Goal: Task Accomplishment & Management: Complete application form

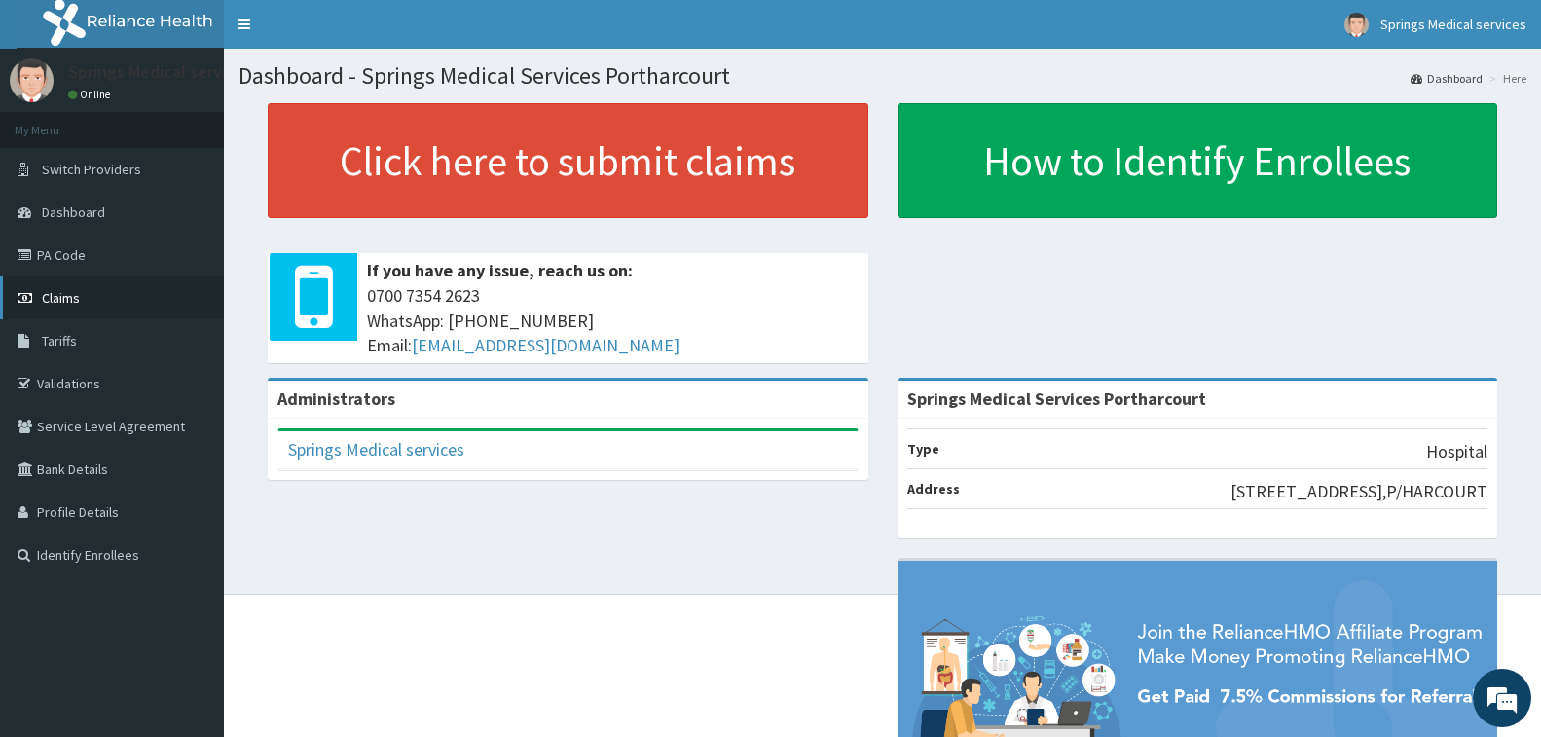
click at [76, 304] on span "Claims" at bounding box center [61, 298] width 38 height 18
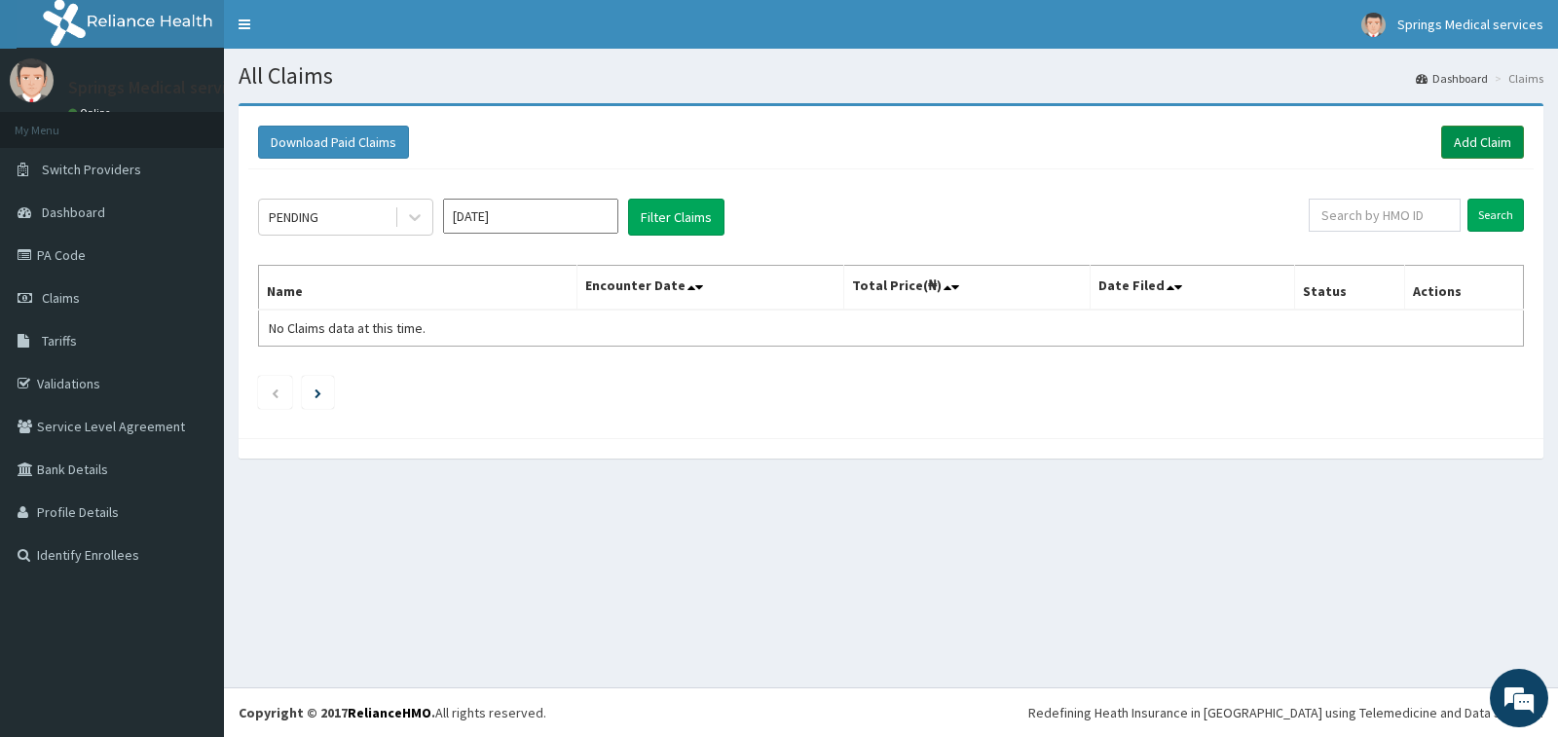
click at [1476, 145] on link "Add Claim" at bounding box center [1482, 142] width 83 height 33
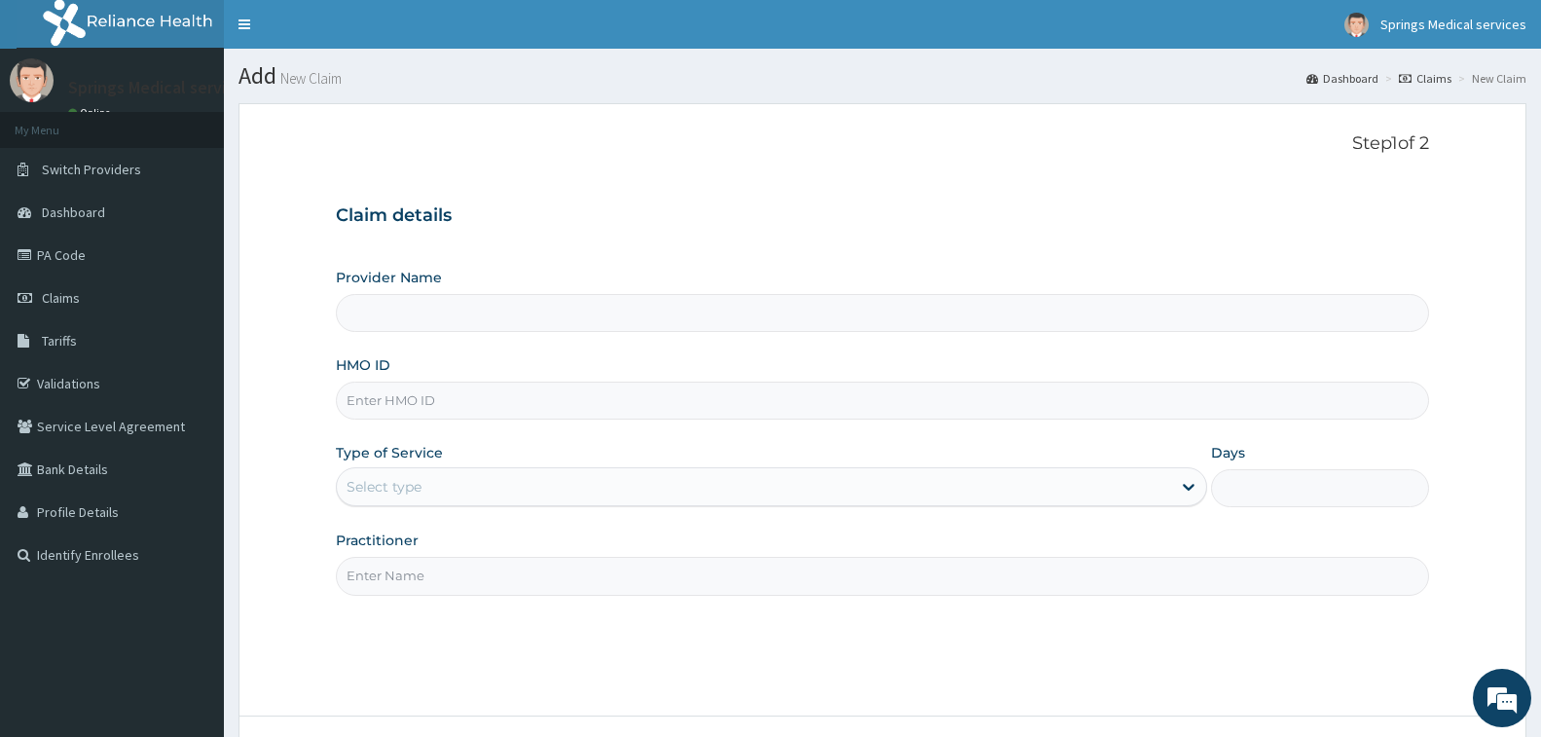
type input "Springs Medical Services Portharcourt"
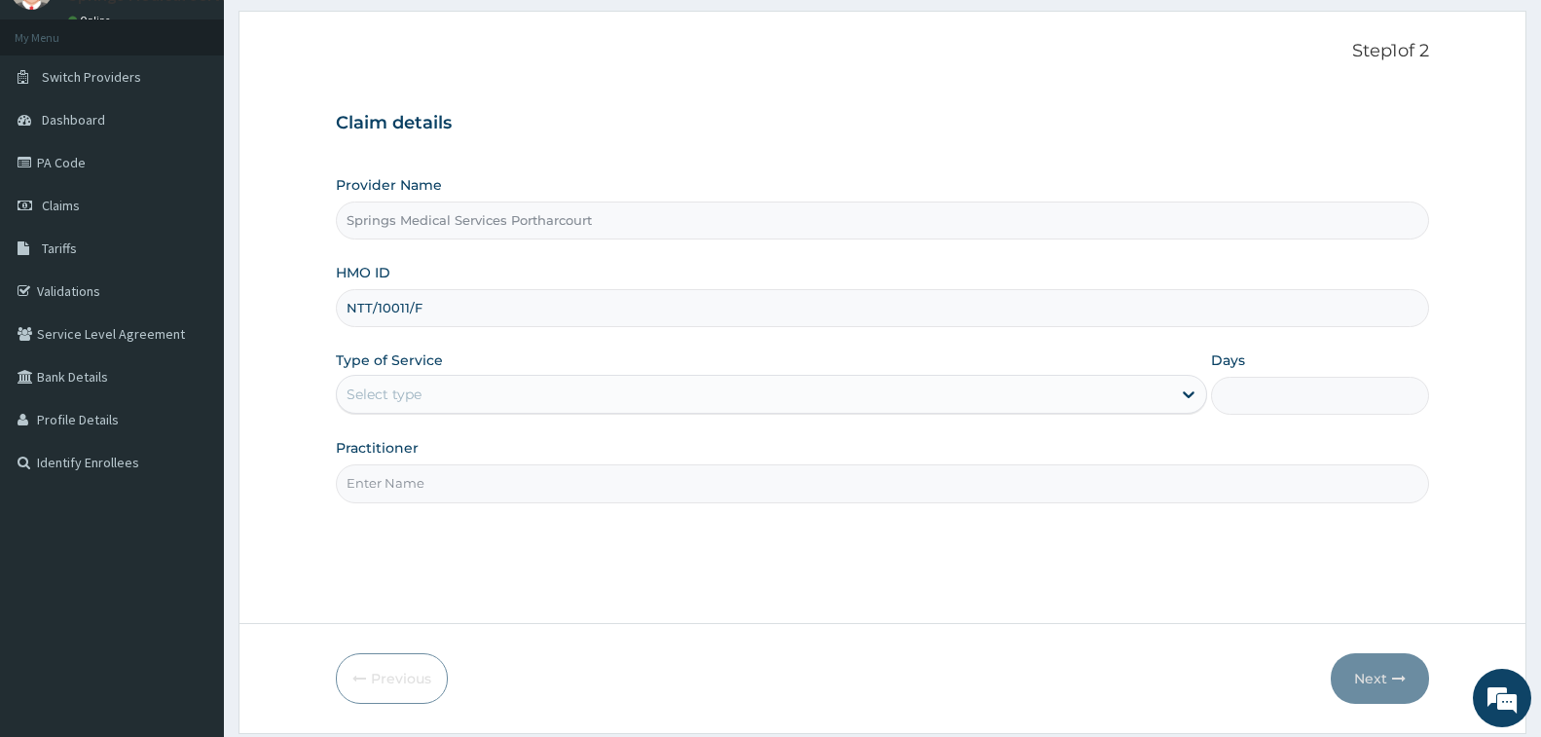
scroll to position [97, 0]
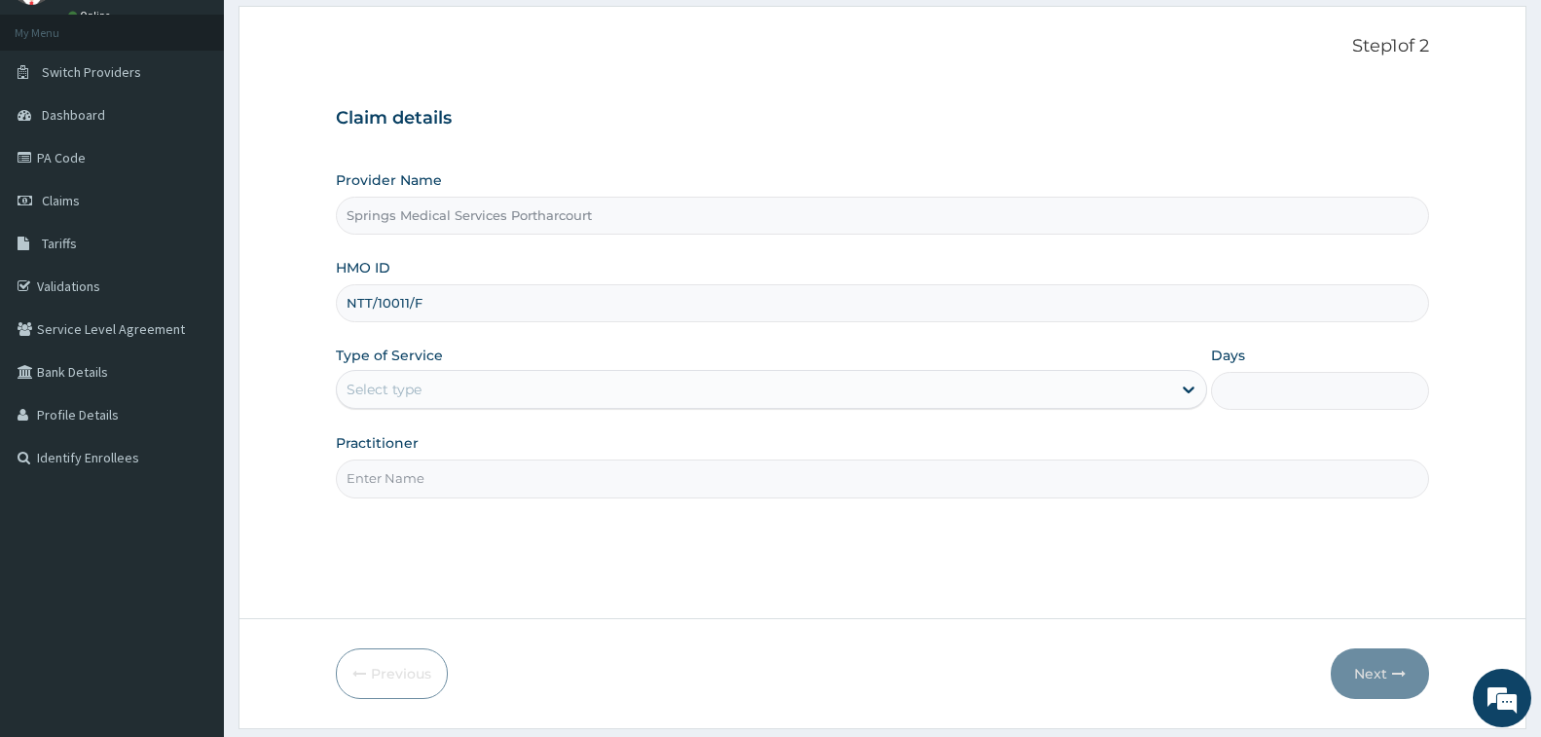
type input "NTT/10011/F"
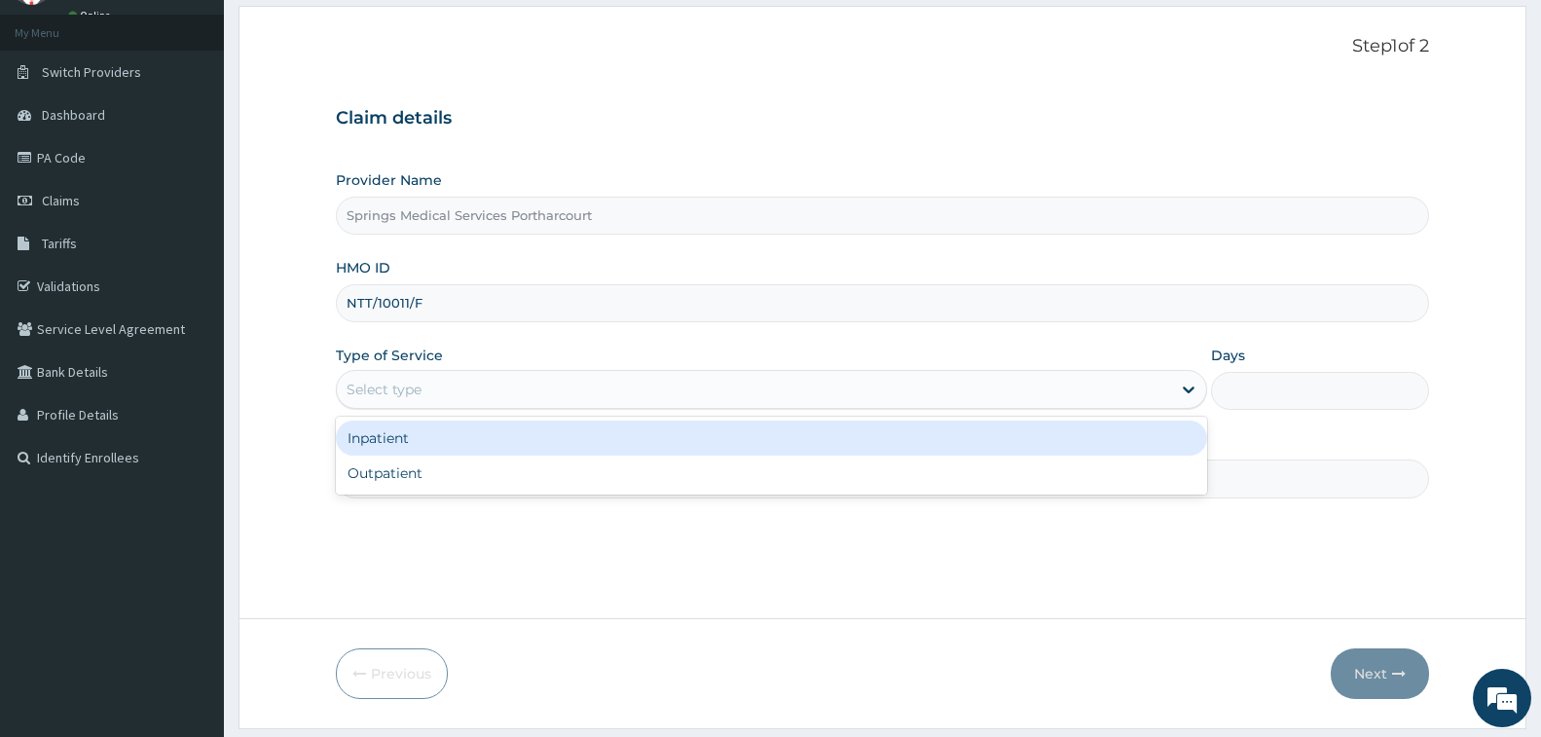
click at [367, 390] on div "Select type" at bounding box center [384, 389] width 75 height 19
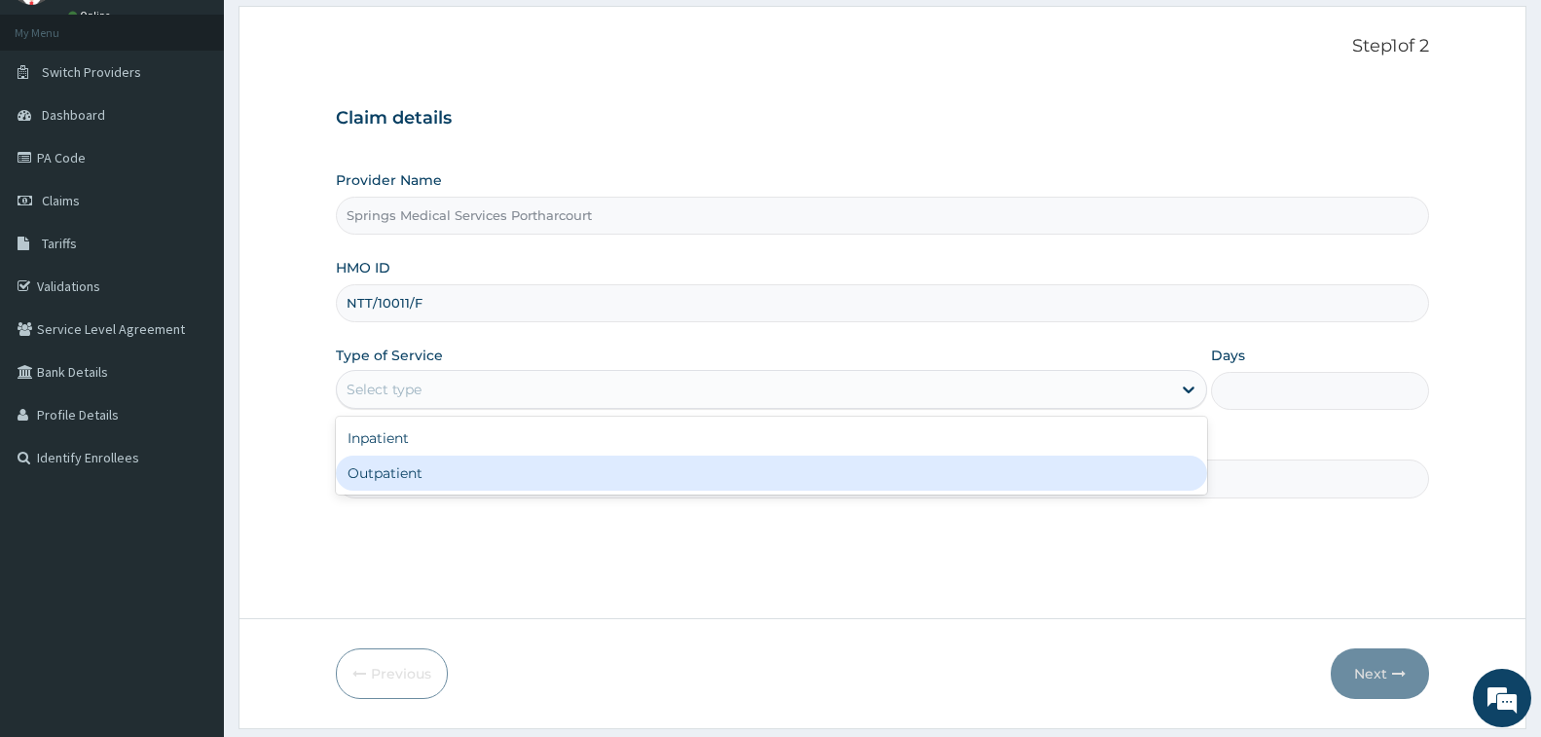
click at [397, 463] on div "Outpatient" at bounding box center [771, 473] width 871 height 35
type input "1"
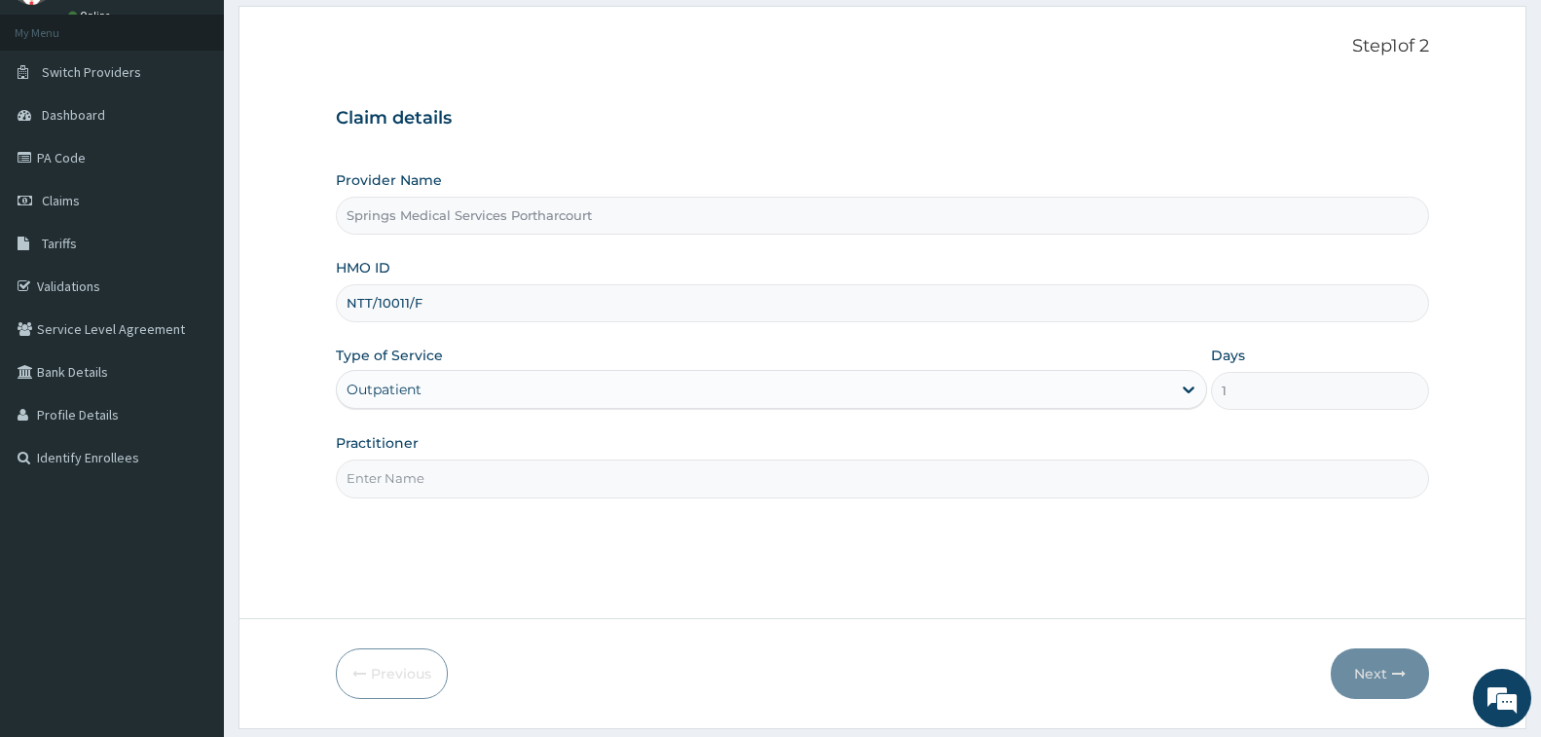
click at [415, 472] on input "Practitioner" at bounding box center [882, 479] width 1093 height 38
type input "DR NWIDOH"
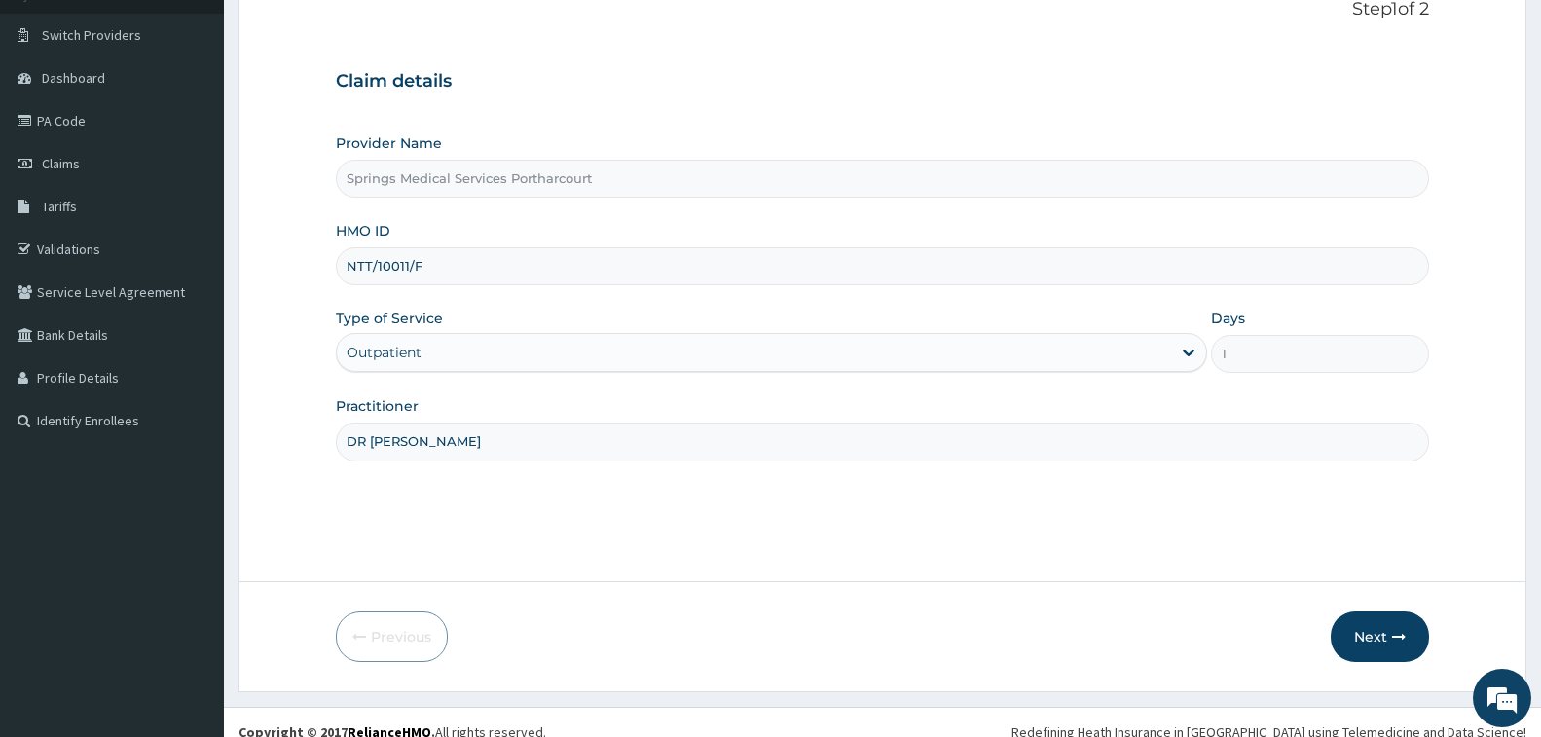
scroll to position [154, 0]
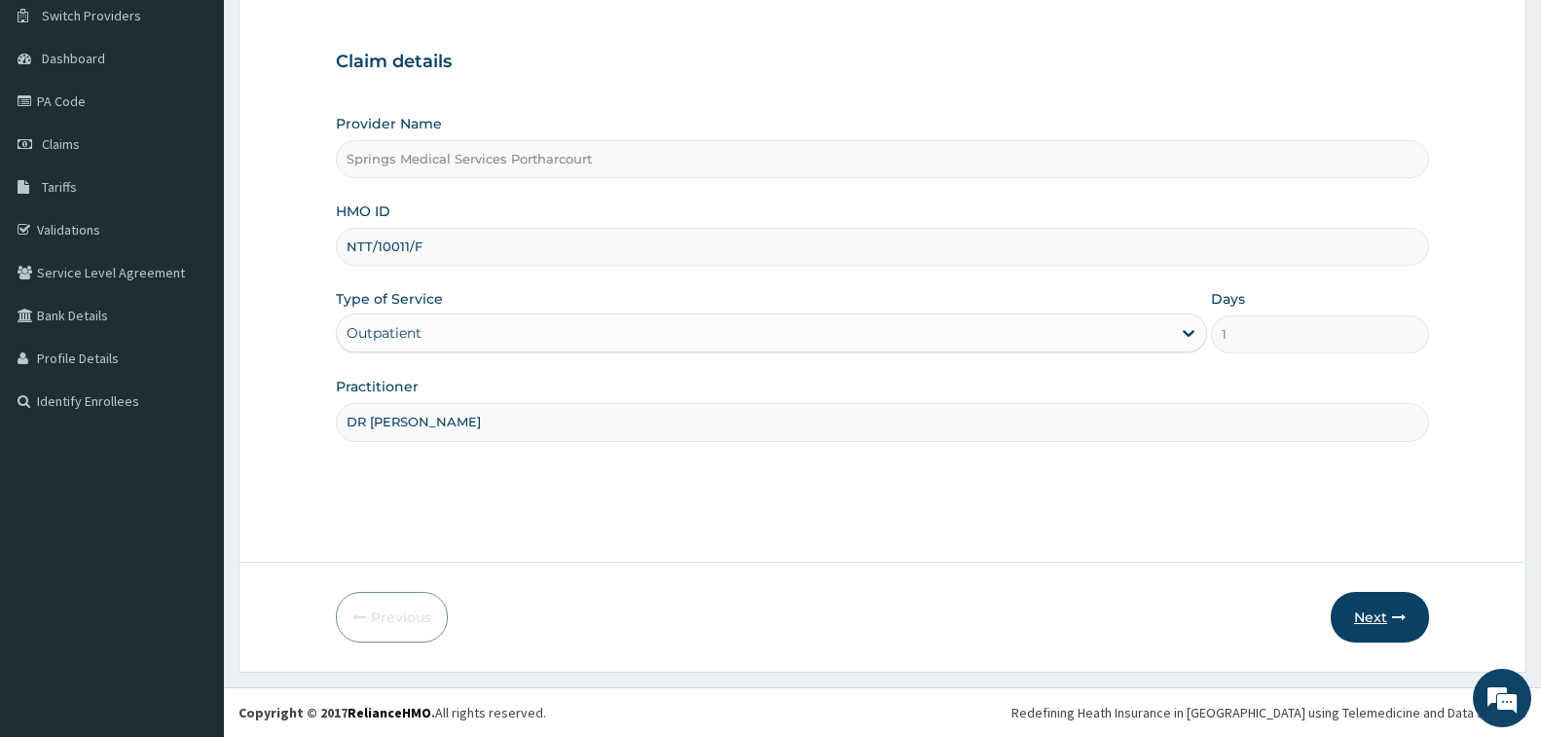
click at [1356, 611] on button "Next" at bounding box center [1380, 617] width 98 height 51
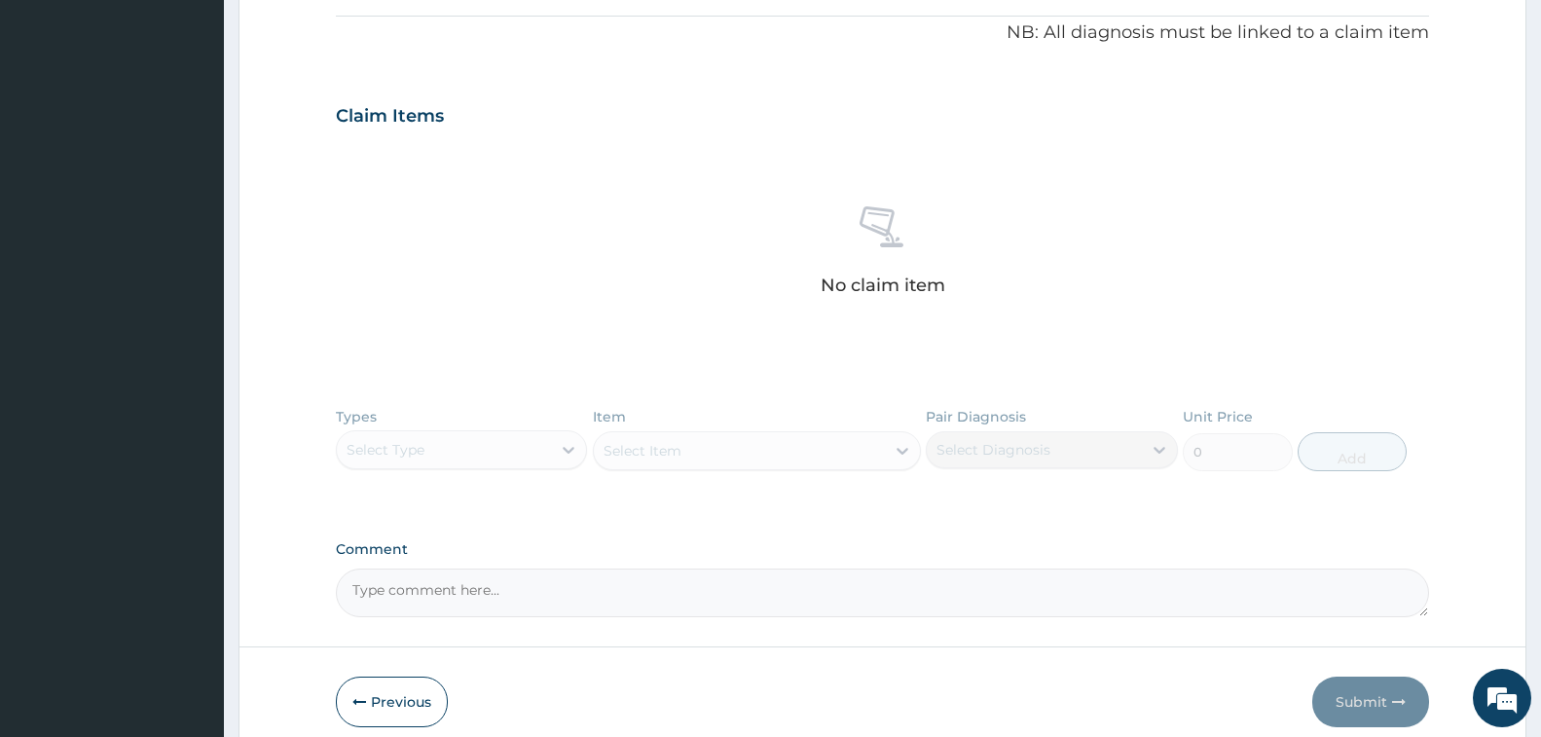
scroll to position [661, 0]
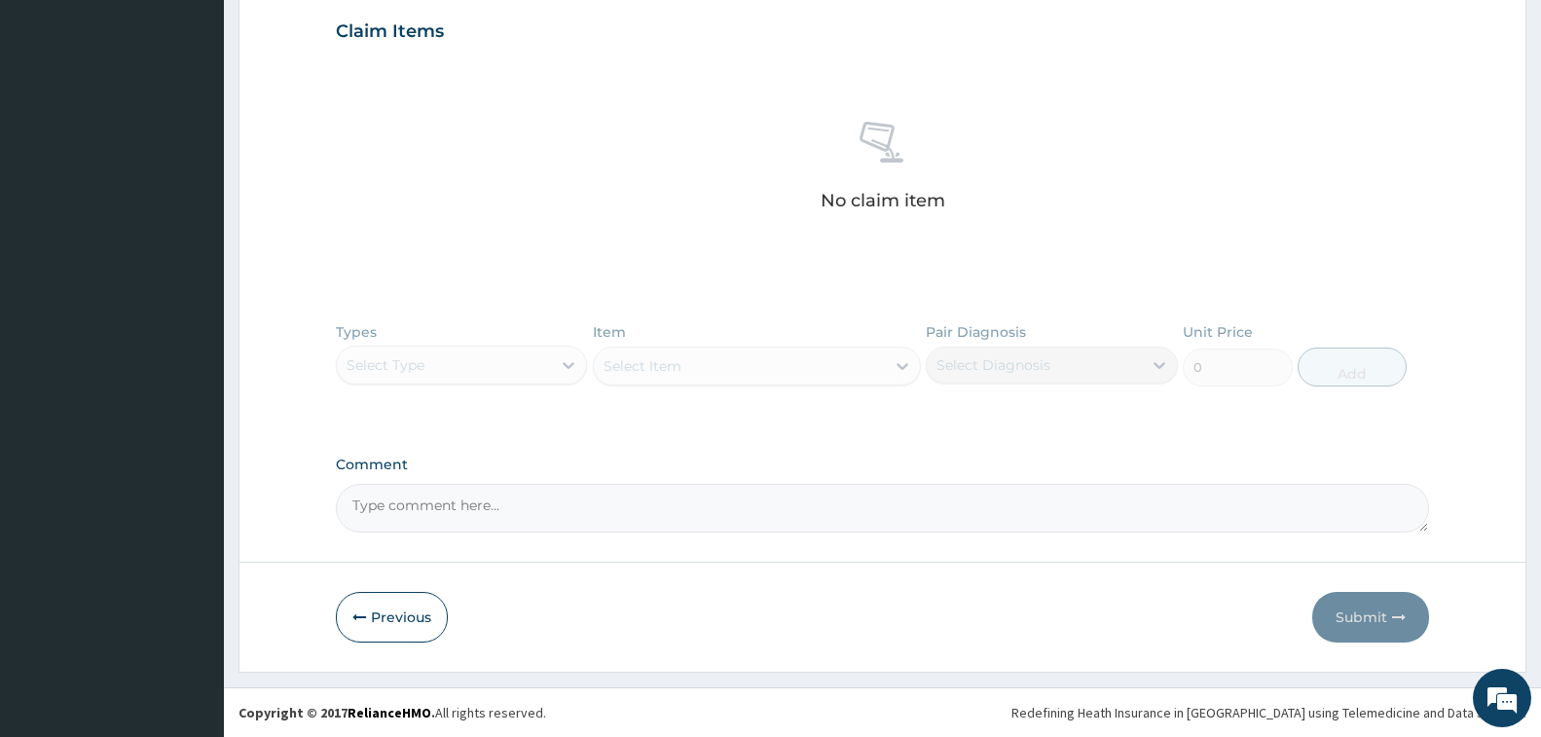
click at [460, 513] on textarea "Comment" at bounding box center [882, 508] width 1093 height 49
paste textarea "PA/CE8778"
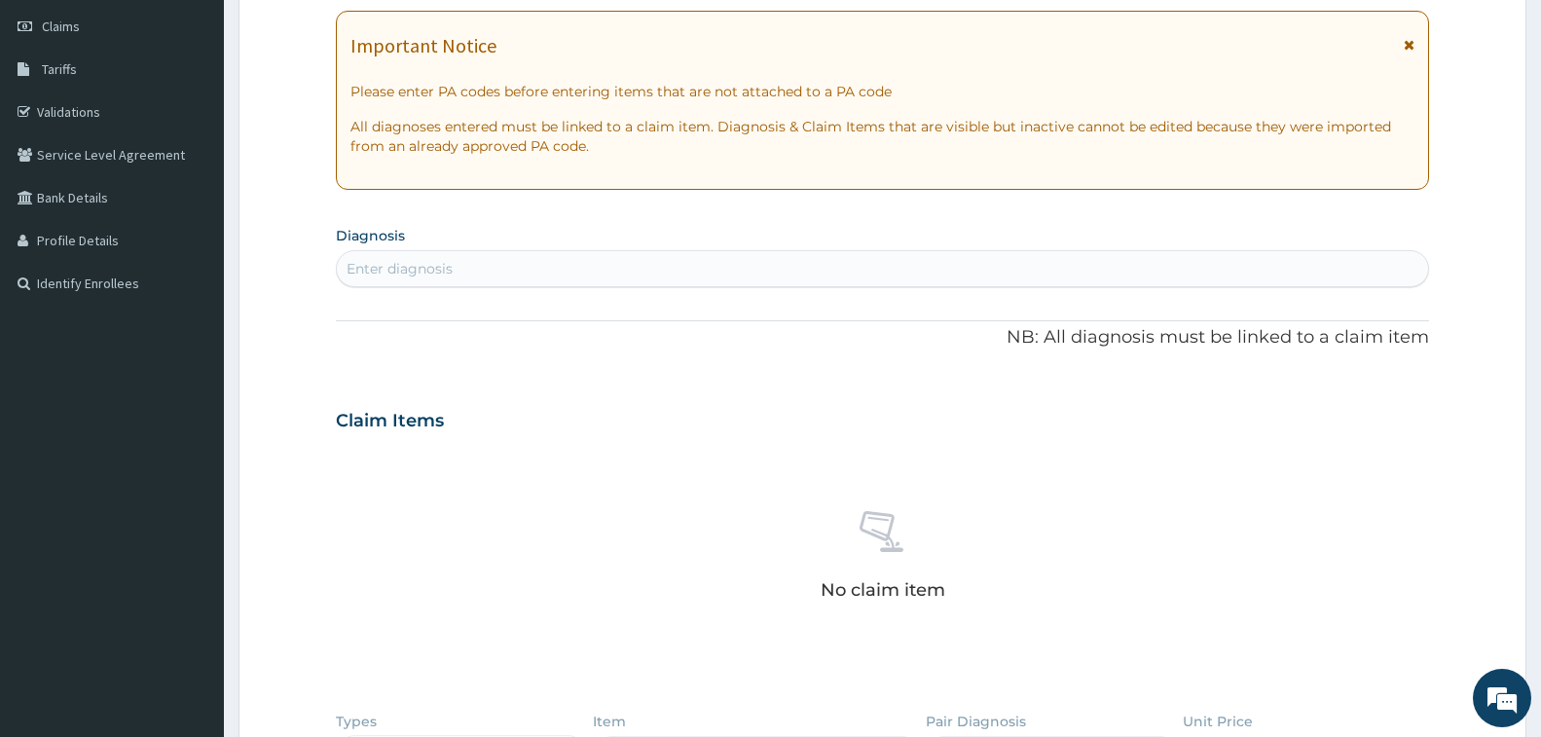
scroll to position [0, 0]
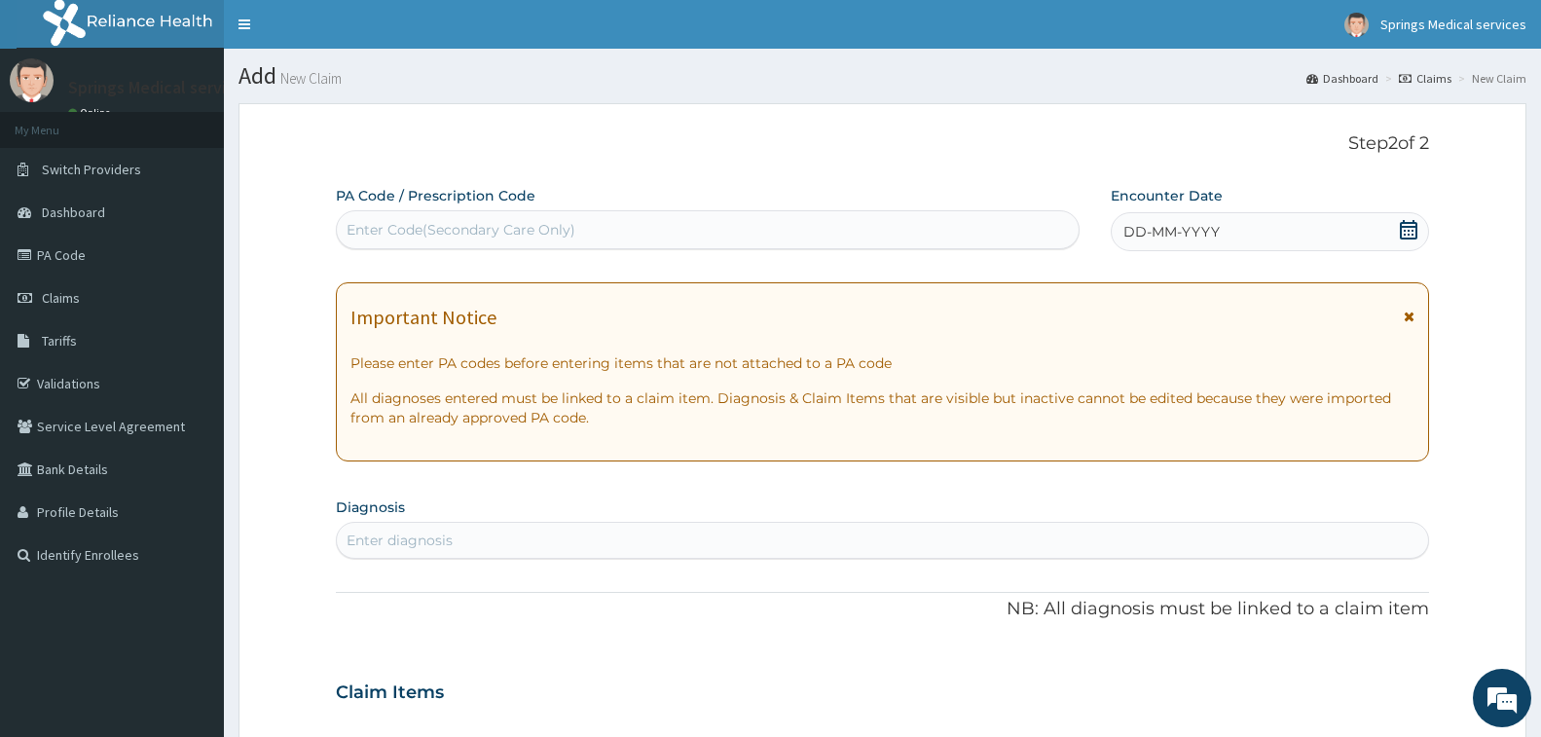
type textarea "PA/CE8778"
click at [432, 242] on div "Enter Code(Secondary Care Only)" at bounding box center [708, 229] width 742 height 31
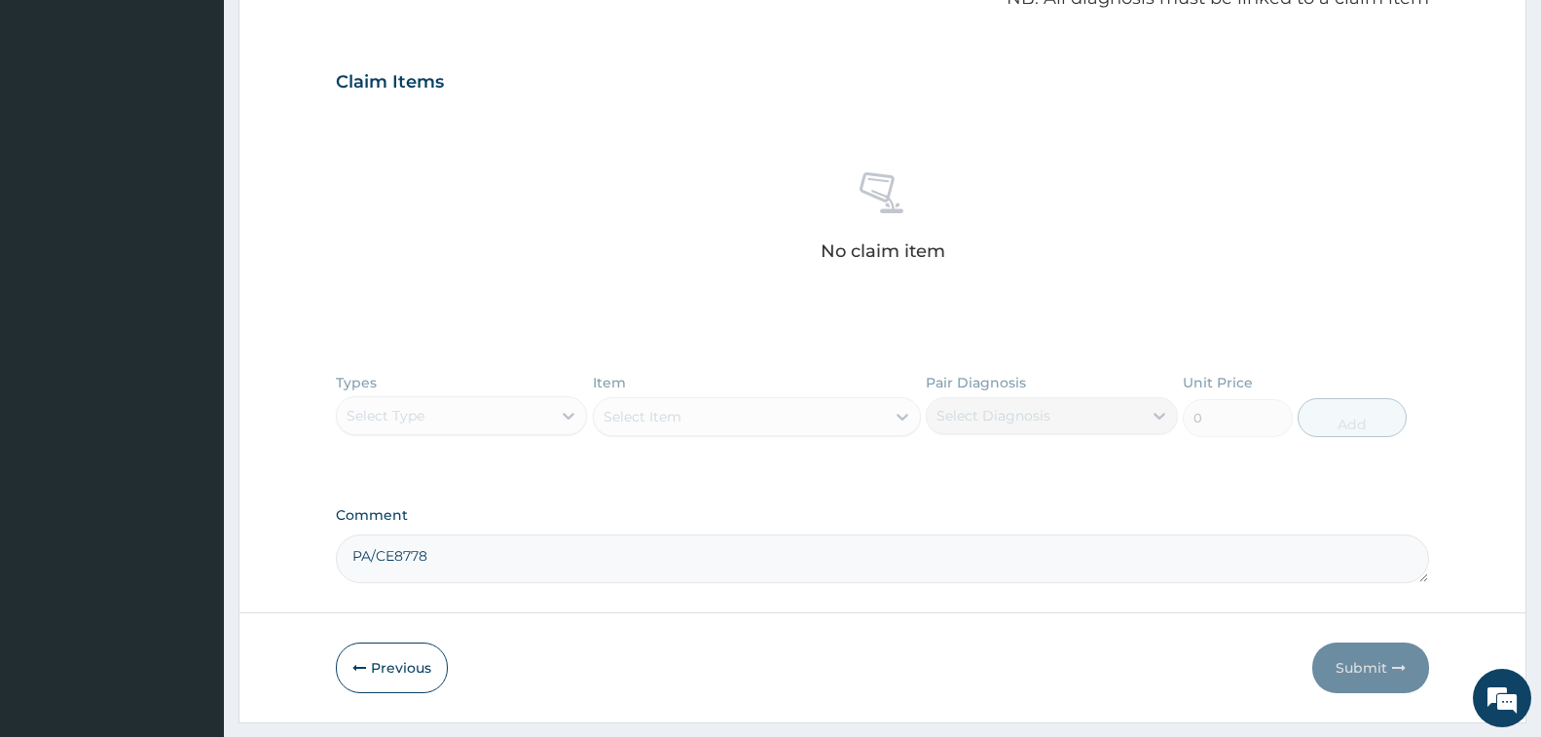
scroll to position [221, 0]
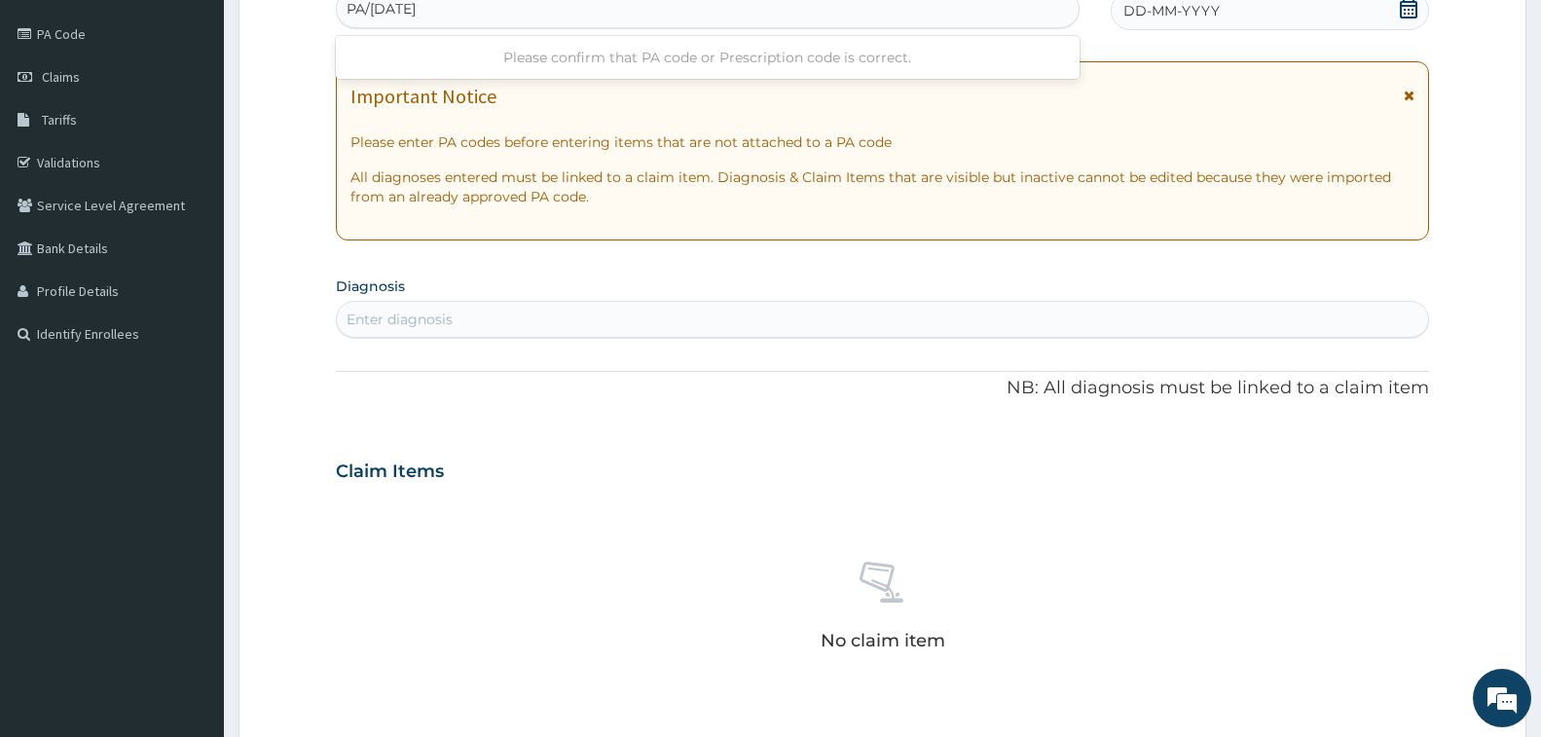
type input "PA/CE8778"
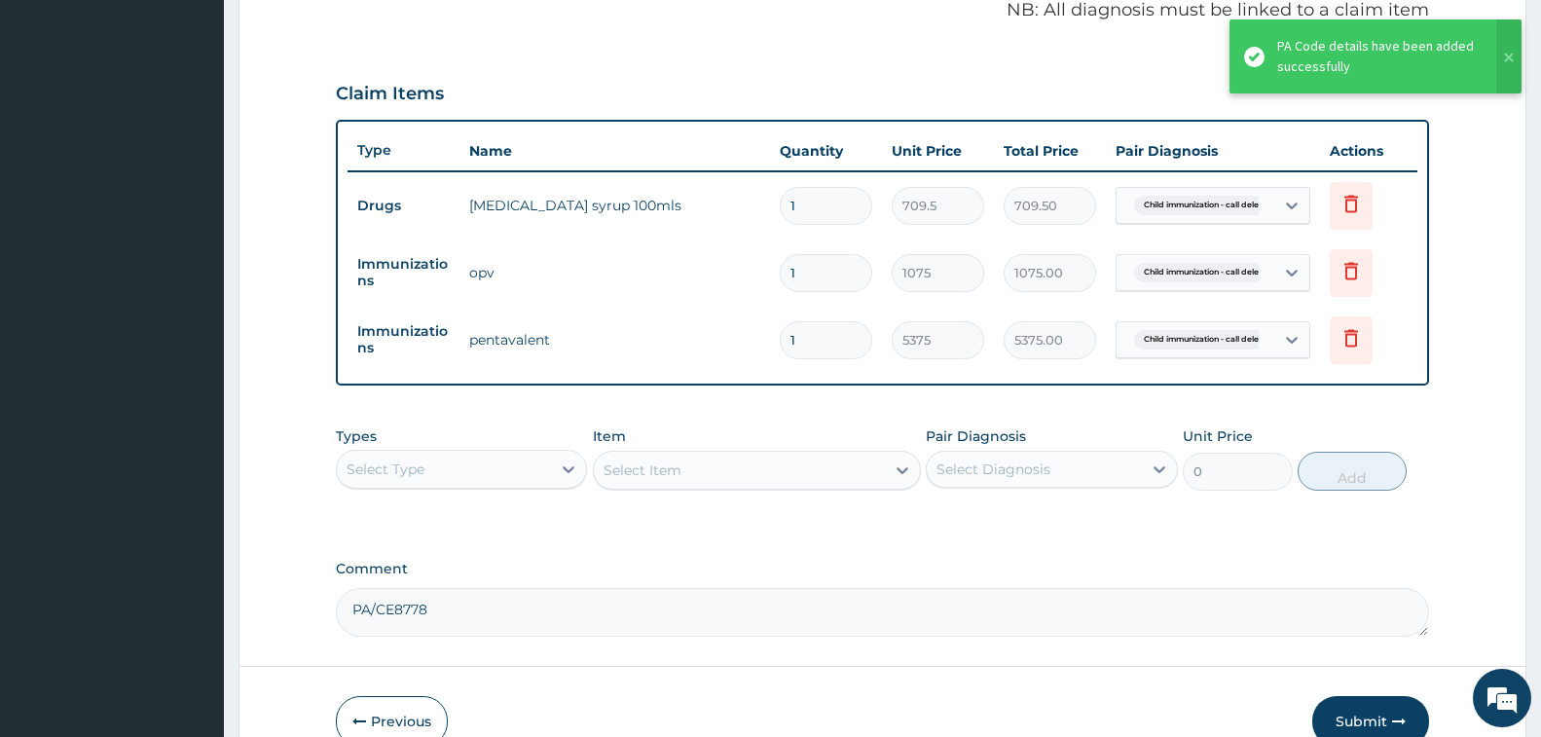
scroll to position [709, 0]
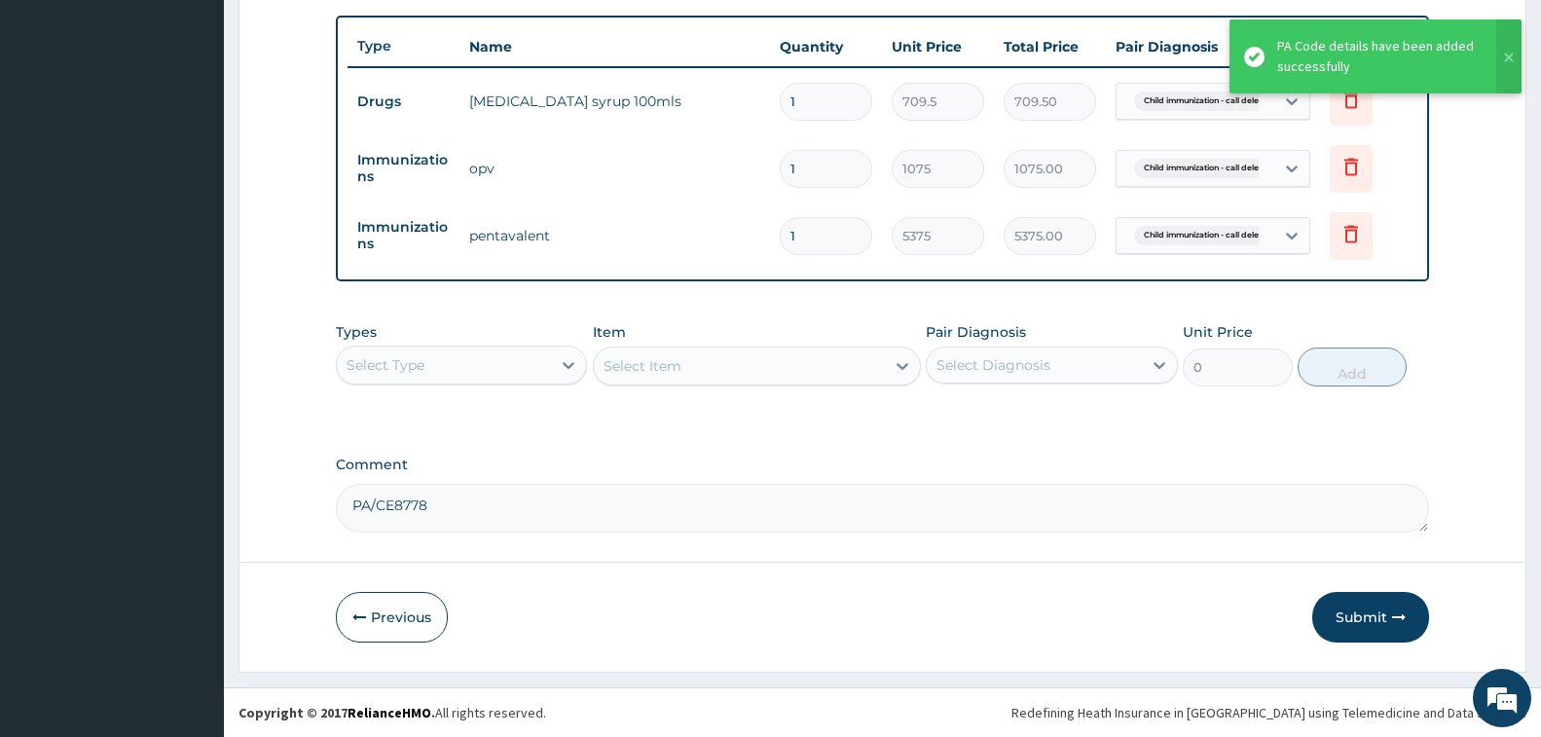
drag, startPoint x: 471, startPoint y: 513, endPoint x: 352, endPoint y: 513, distance: 119.8
click at [352, 513] on textarea "PA/CE8778" at bounding box center [882, 508] width 1093 height 49
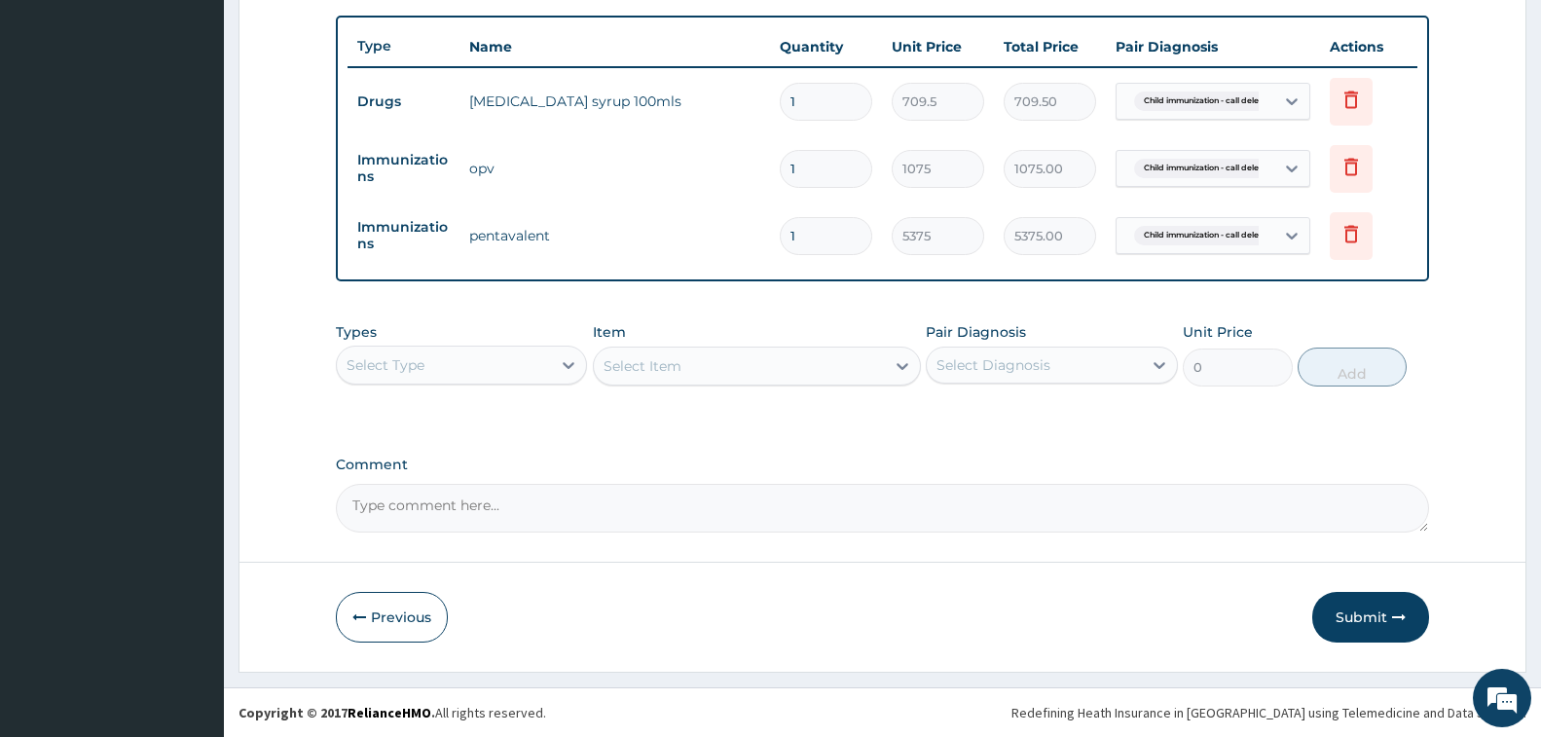
drag, startPoint x: 1323, startPoint y: 604, endPoint x: 997, endPoint y: 520, distance: 336.8
click at [1323, 604] on button "Submit" at bounding box center [1371, 617] width 117 height 51
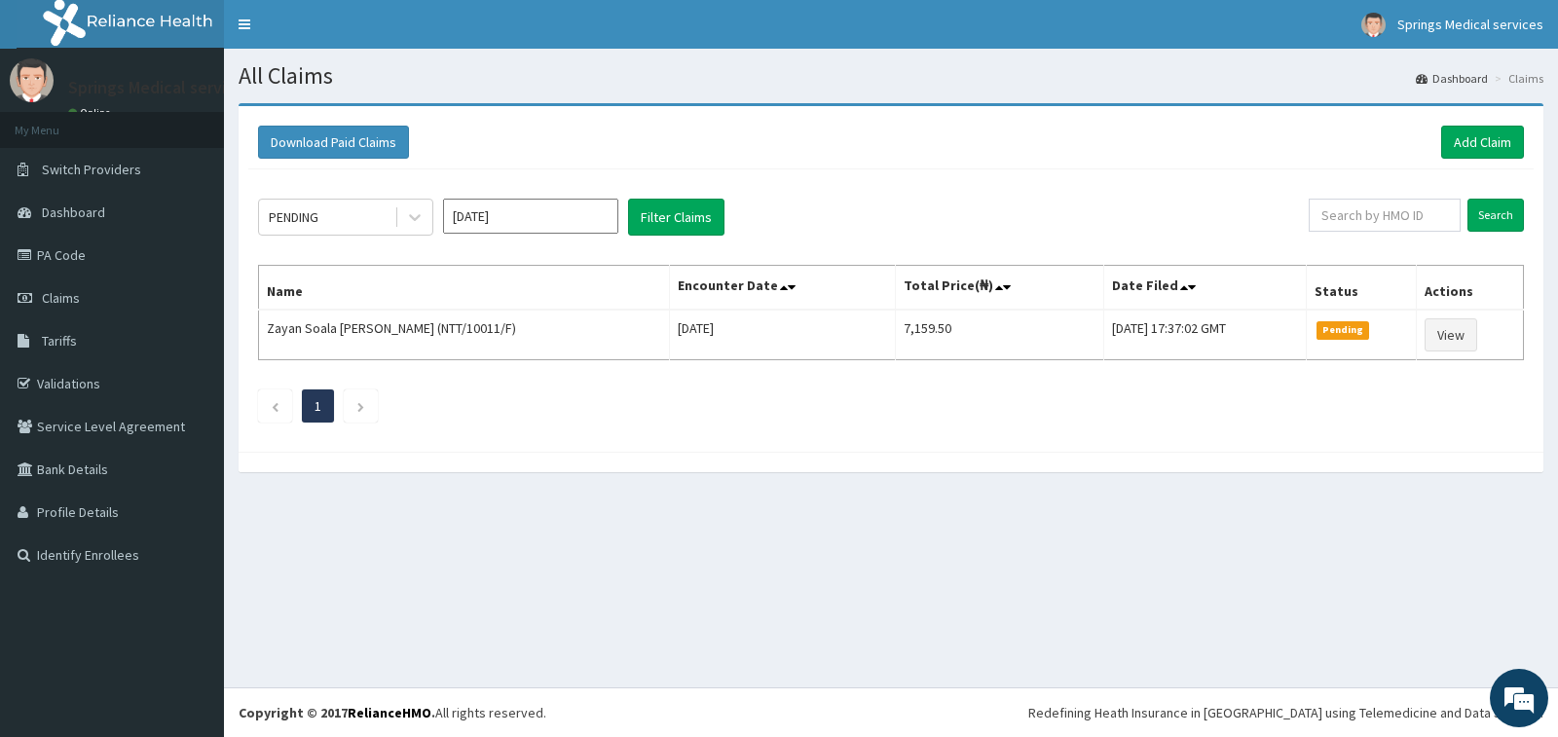
click at [1473, 120] on div "Download Paid Claims Add Claim" at bounding box center [890, 143] width 1285 height 54
click at [1480, 139] on link "Add Claim" at bounding box center [1482, 142] width 83 height 33
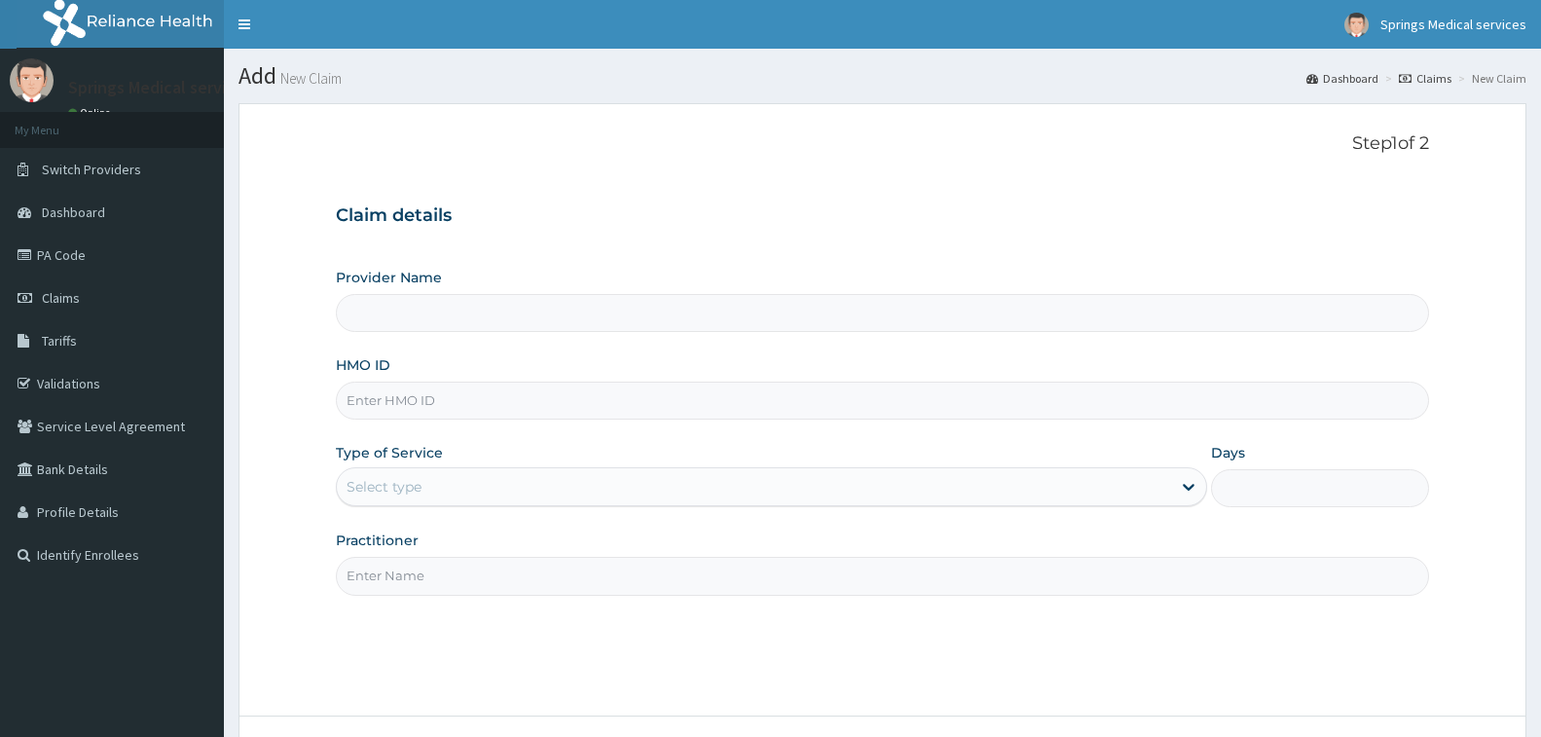
drag, startPoint x: 0, startPoint y: 0, endPoint x: 396, endPoint y: 392, distance: 557.7
click at [396, 392] on input "HMO ID" at bounding box center [882, 401] width 1093 height 38
type input "NTT"
type input "Springs Medical Services Portharcourt"
type input "NTT/10011/B"
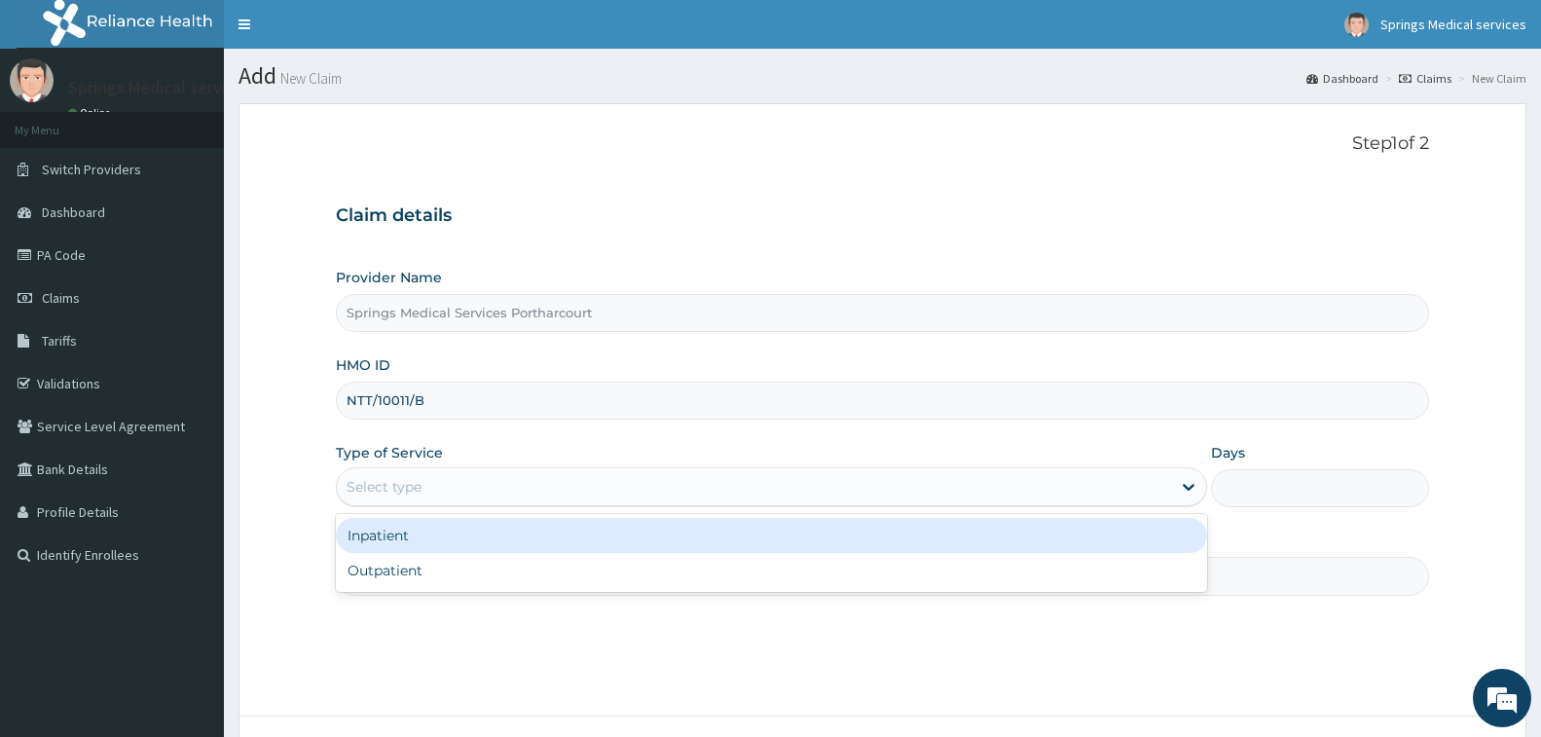
drag, startPoint x: 358, startPoint y: 493, endPoint x: 361, endPoint y: 504, distance: 12.0
click at [358, 493] on div "Select type" at bounding box center [384, 486] width 75 height 19
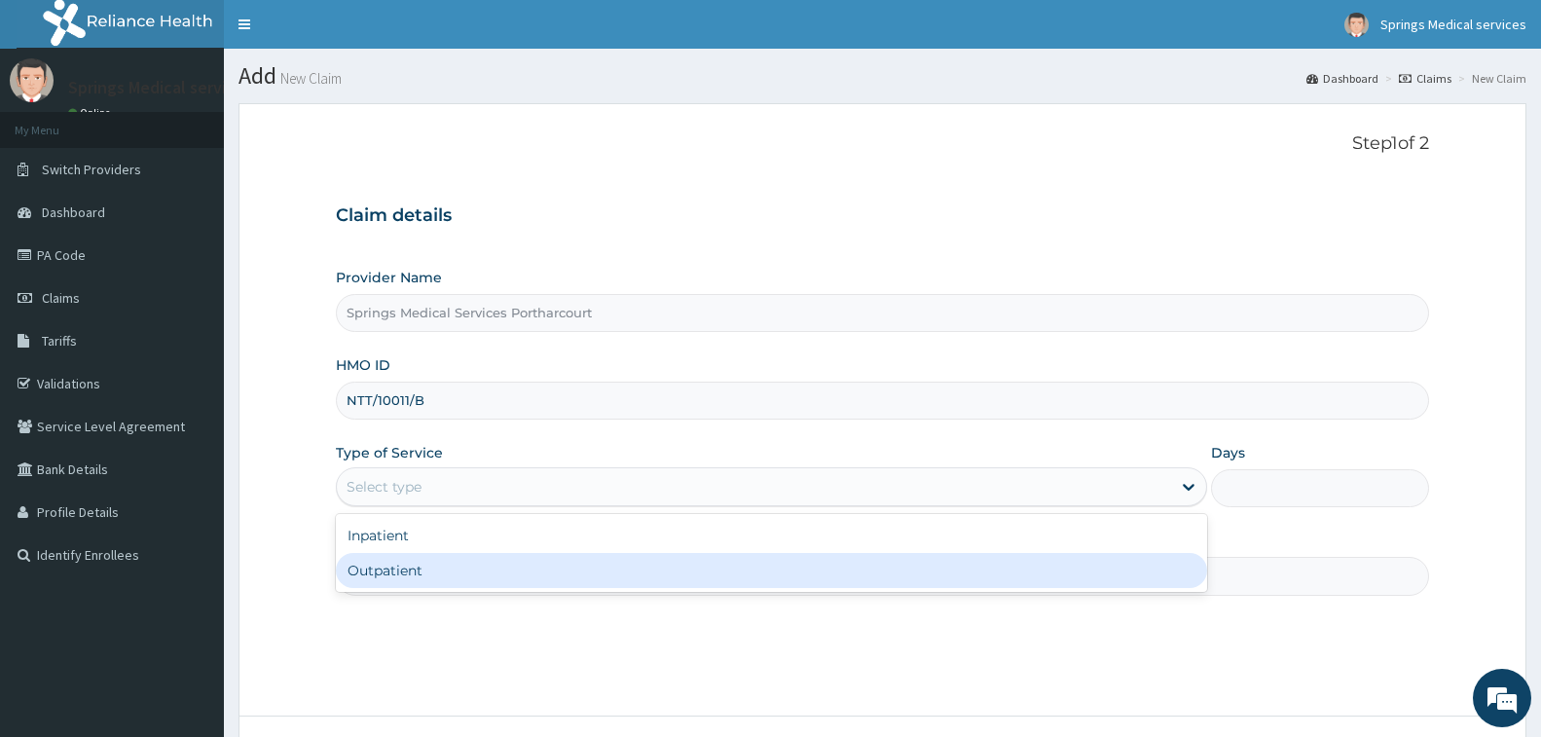
click at [409, 574] on div "Outpatient" at bounding box center [771, 570] width 871 height 35
type input "1"
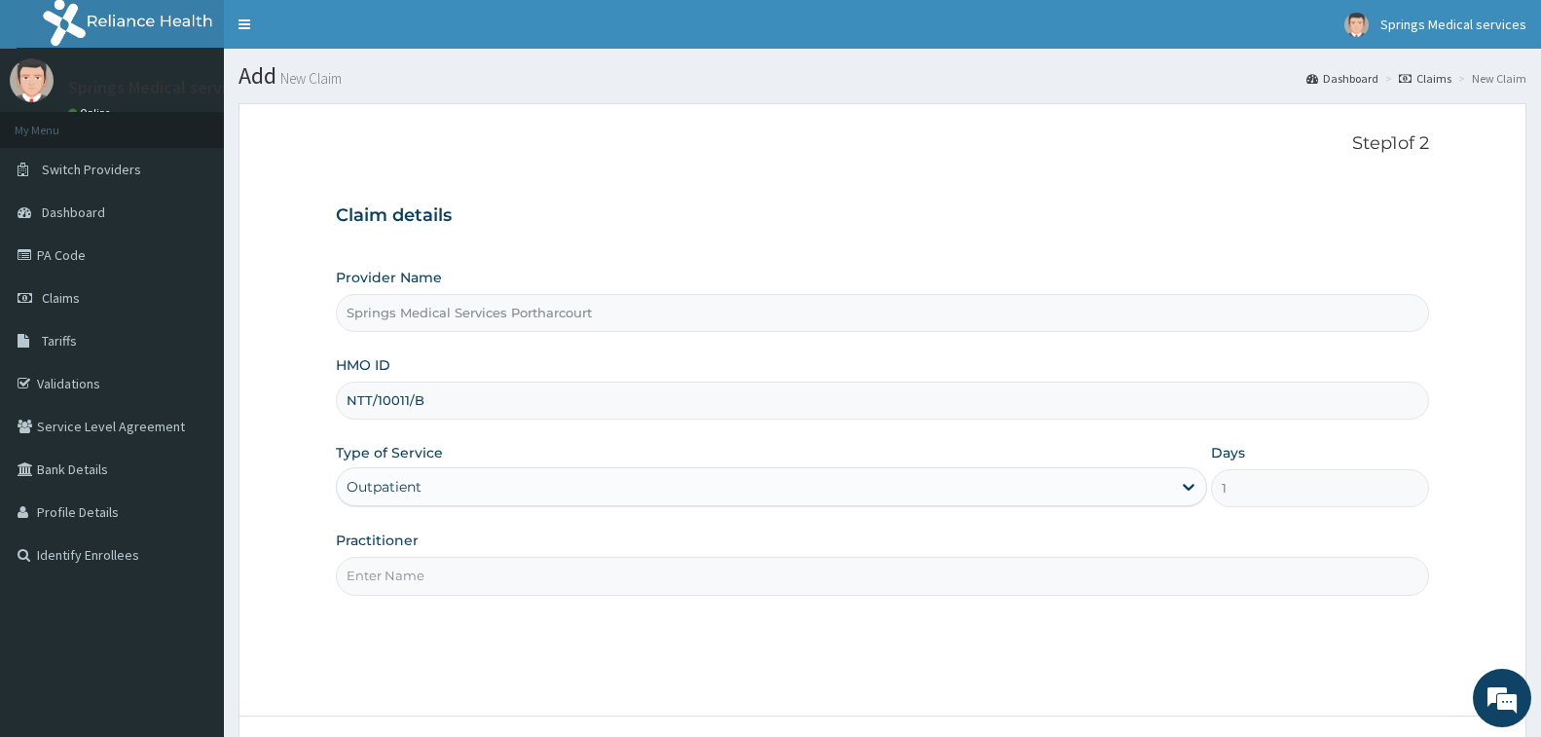
click at [394, 568] on input "Practitioner" at bounding box center [882, 576] width 1093 height 38
type input "DR. [PERSON_NAME]"
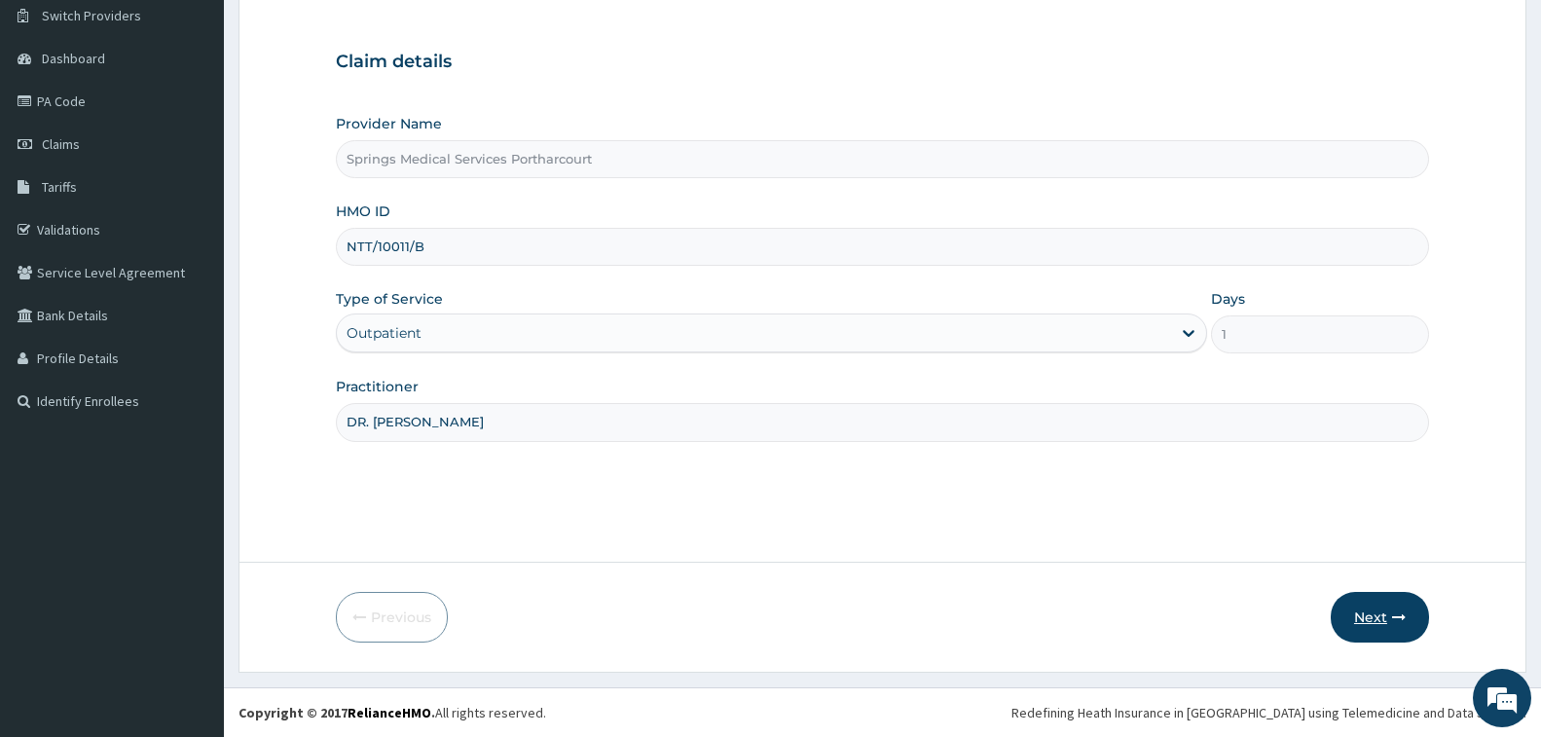
click at [1361, 625] on button "Next" at bounding box center [1380, 617] width 98 height 51
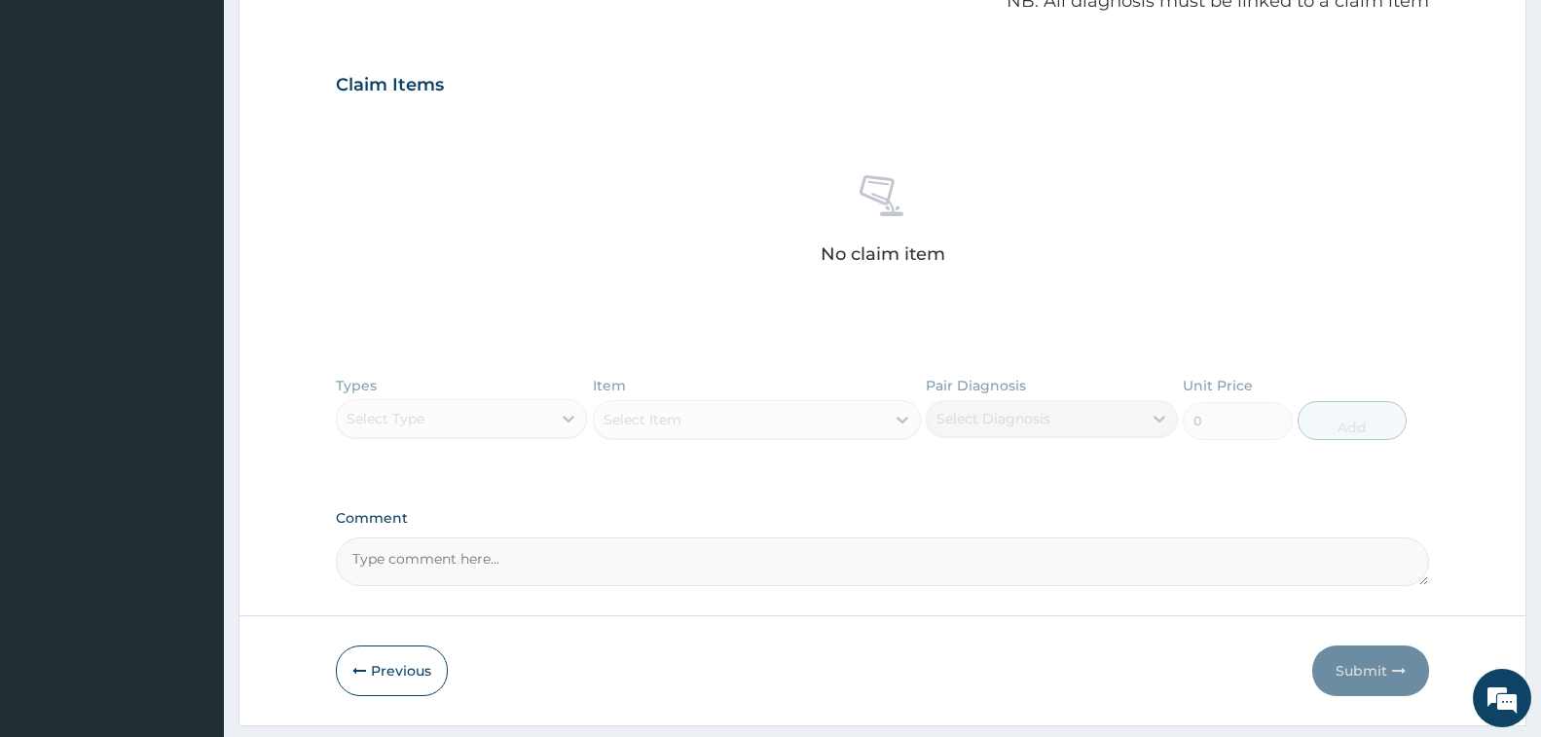
scroll to position [661, 0]
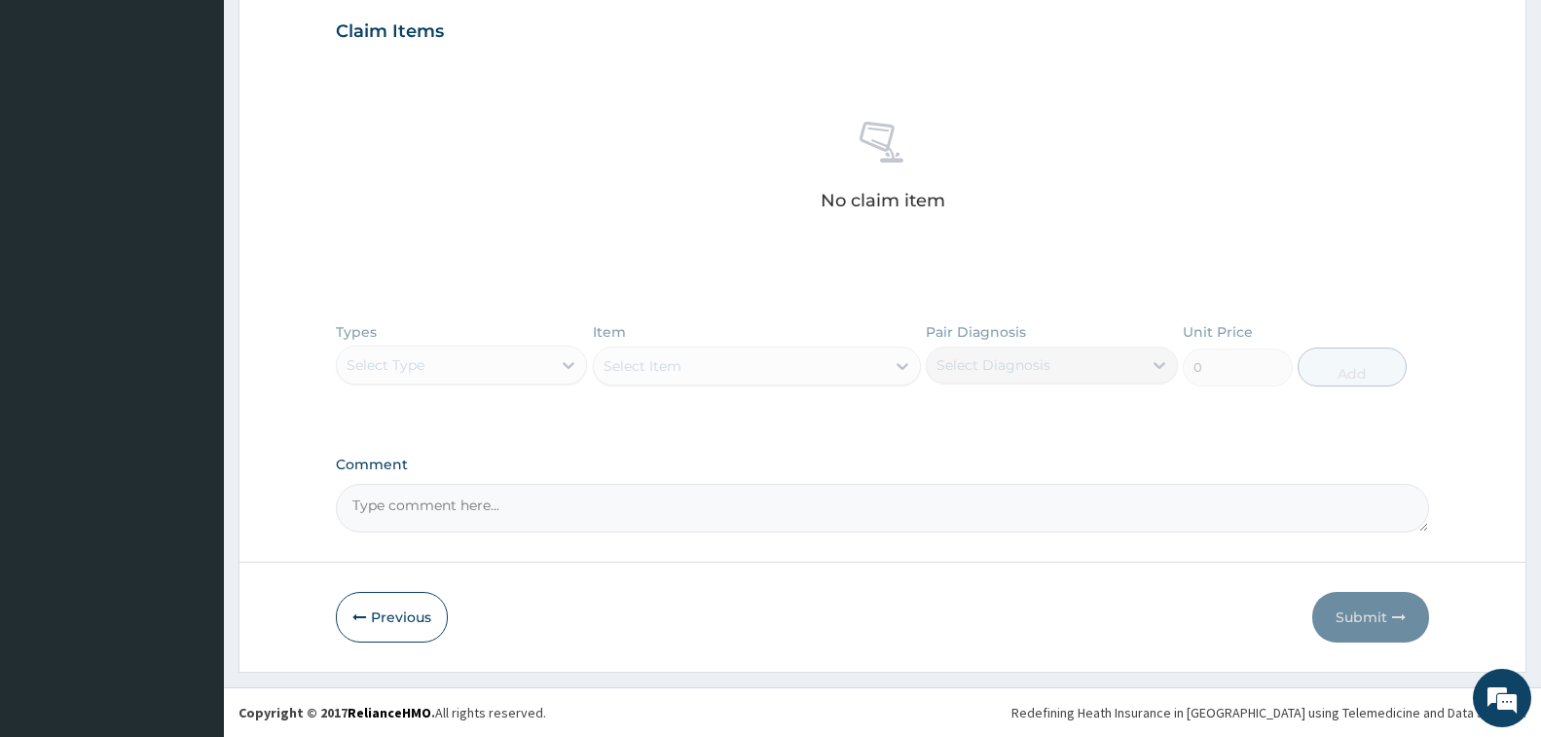
click at [477, 527] on textarea "Comment" at bounding box center [882, 508] width 1093 height 49
paste textarea "PA/C29637"
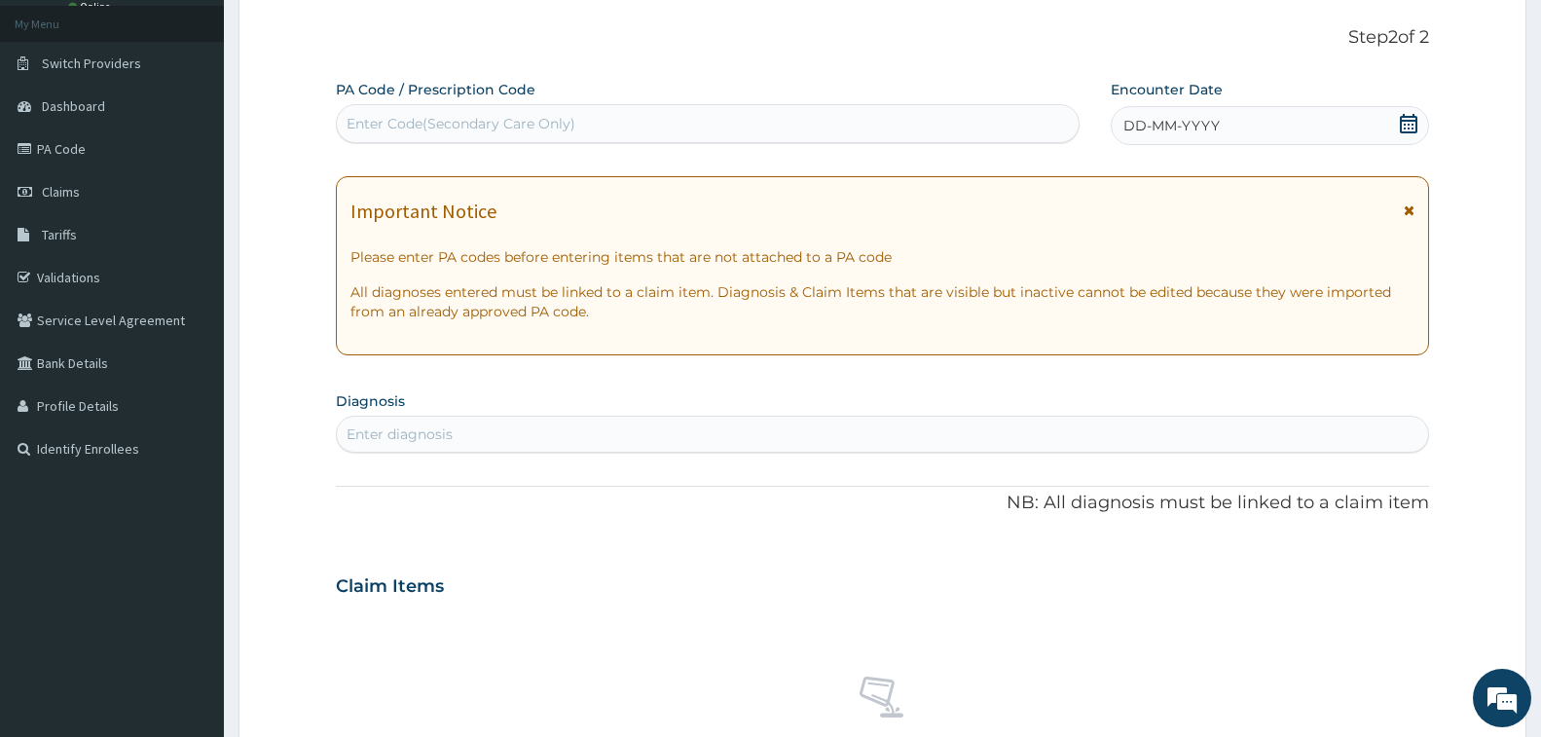
scroll to position [0, 0]
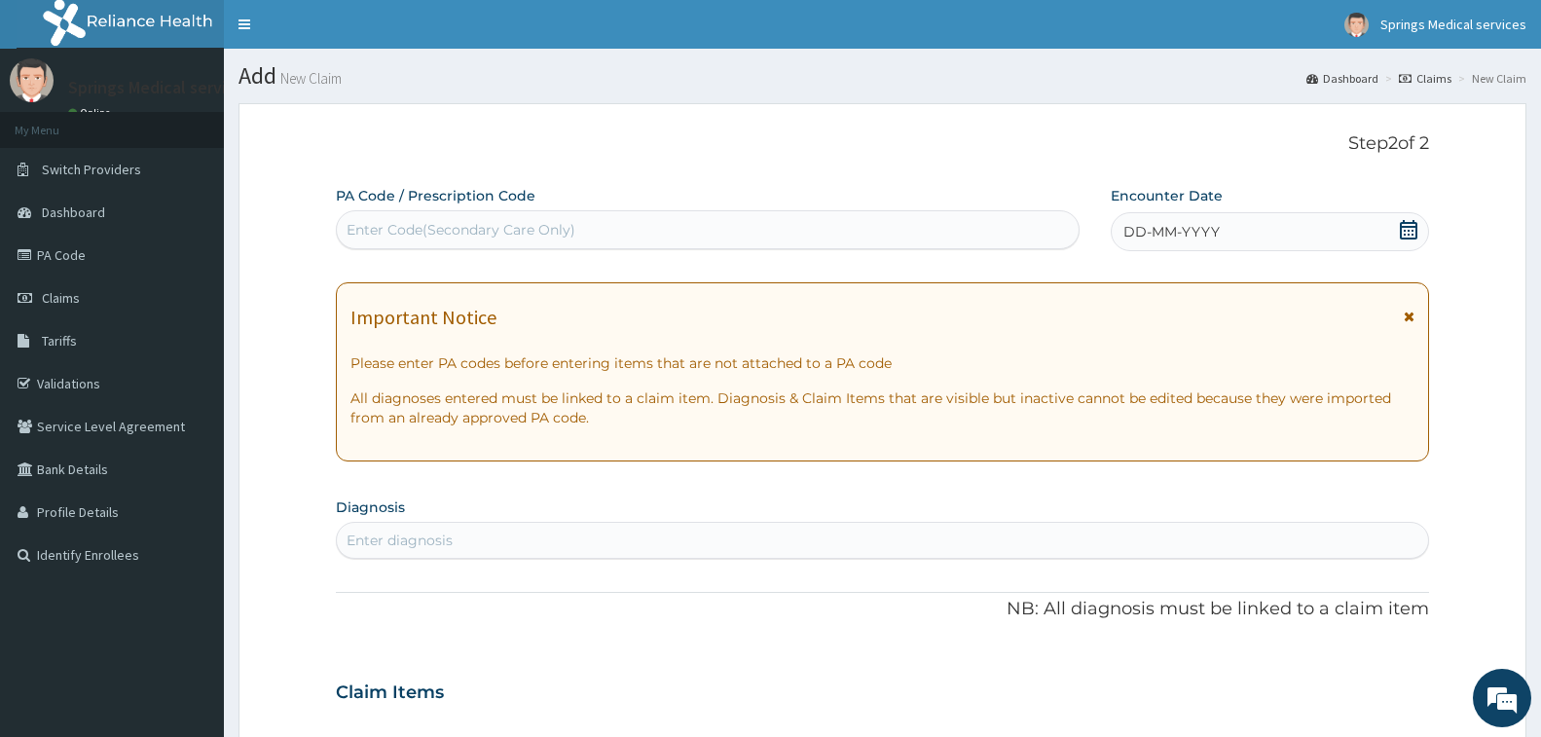
type textarea "PA/C29637"
click at [388, 223] on div "Enter Code(Secondary Care Only)" at bounding box center [461, 229] width 229 height 19
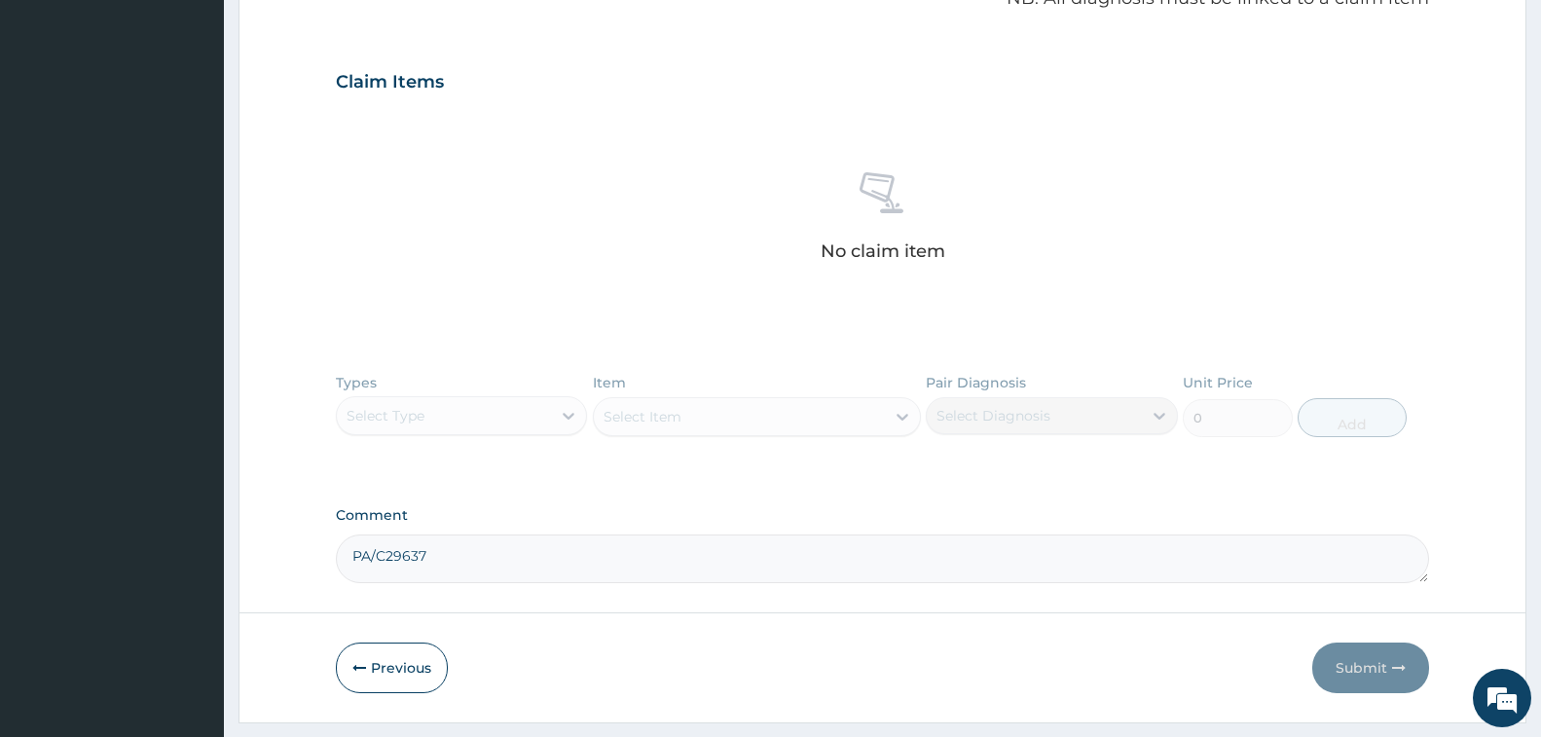
scroll to position [221, 0]
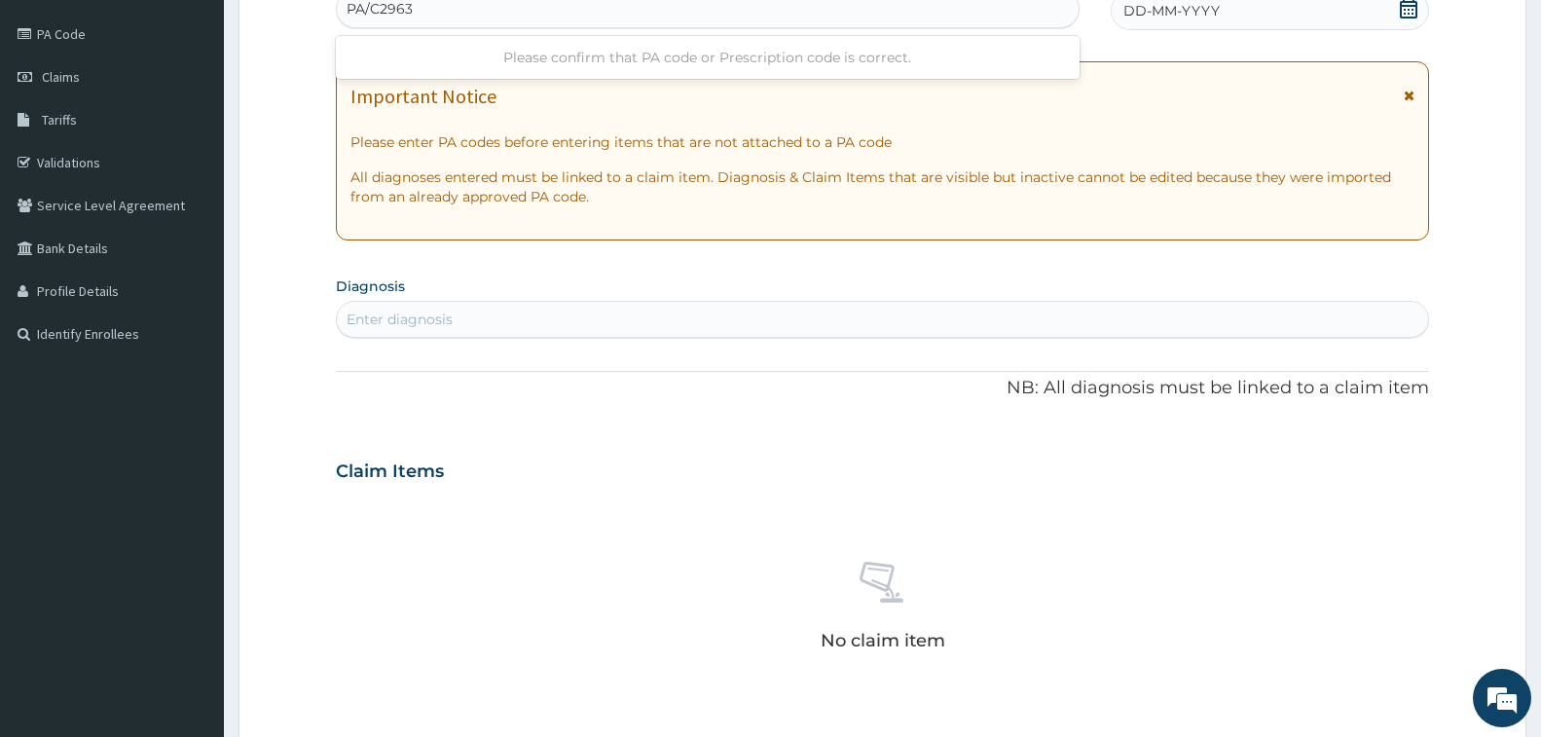
type input "PA/C29637"
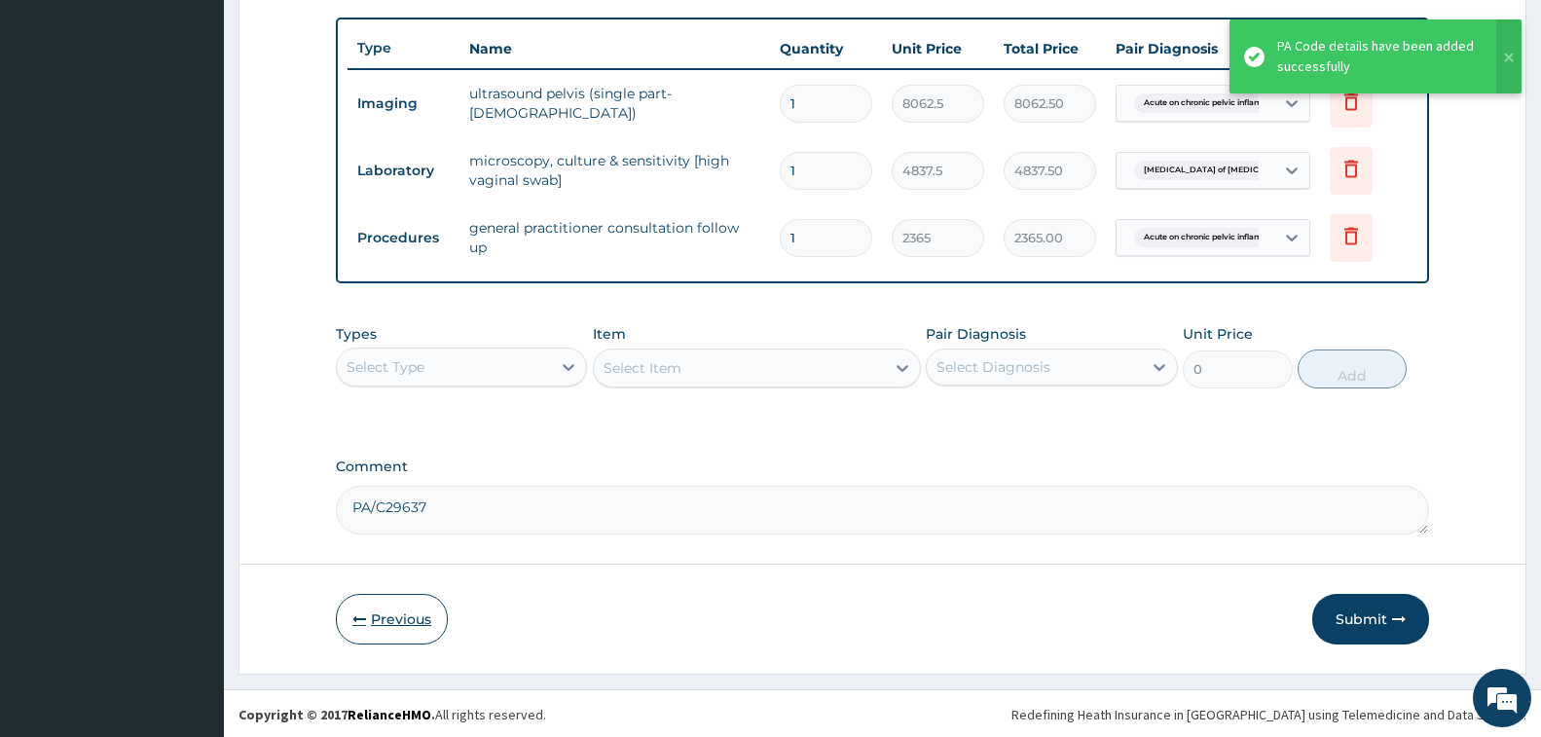
scroll to position [709, 0]
drag, startPoint x: 444, startPoint y: 510, endPoint x: 338, endPoint y: 509, distance: 106.1
click at [338, 509] on textarea "PA/C29637" at bounding box center [882, 508] width 1093 height 49
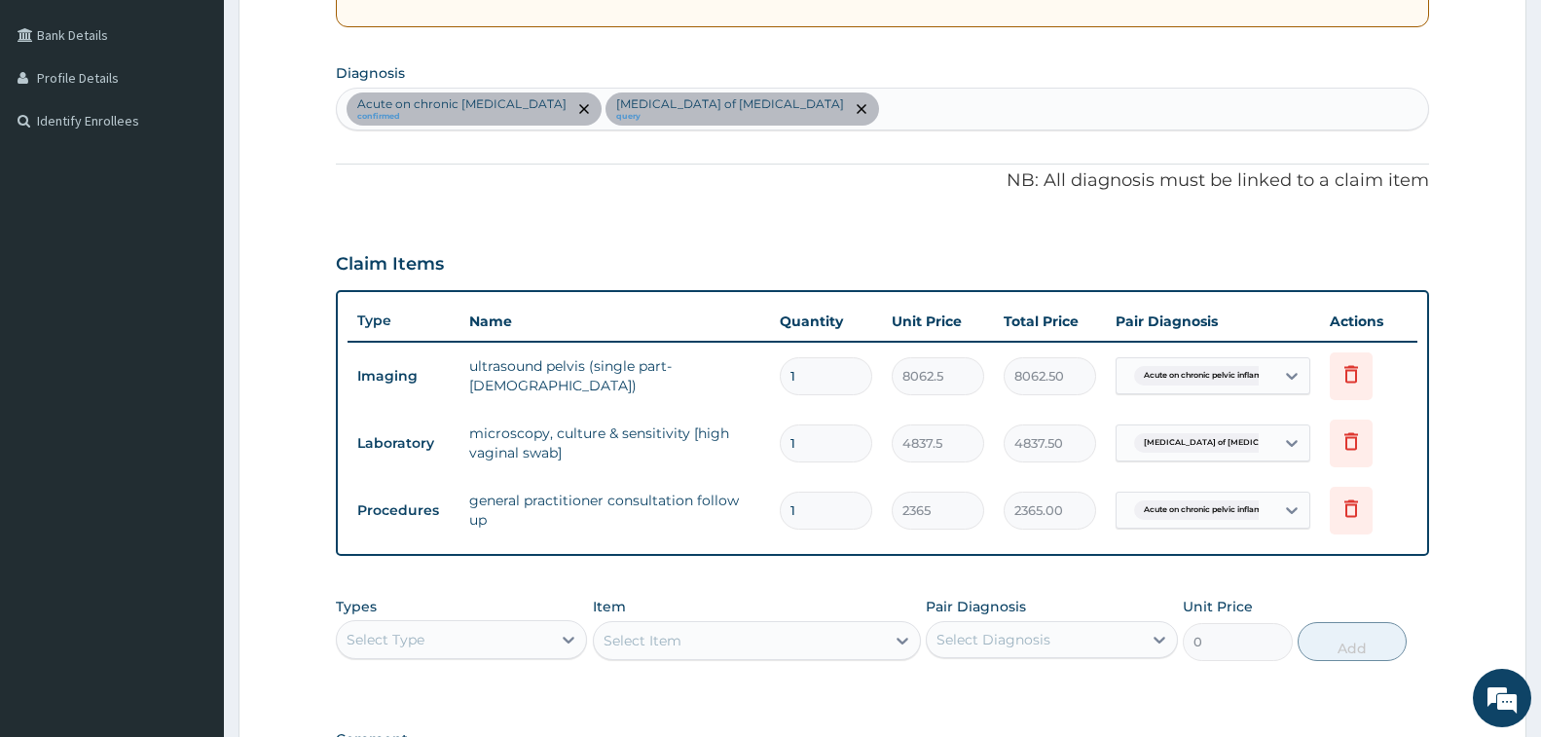
scroll to position [611, 0]
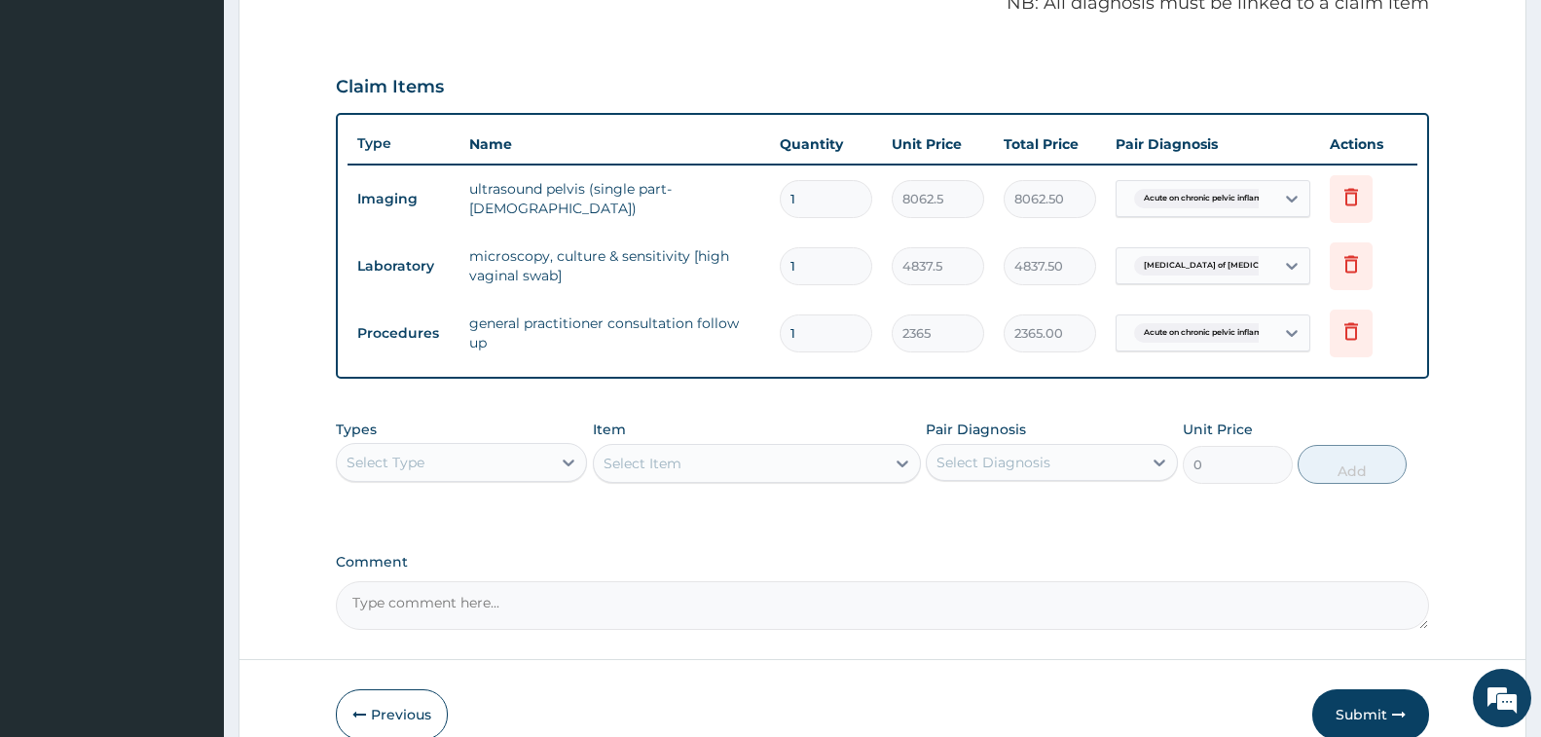
drag, startPoint x: 1352, startPoint y: 716, endPoint x: 1169, endPoint y: 501, distance: 281.1
click at [1352, 716] on button "Submit" at bounding box center [1371, 714] width 117 height 51
